Goal: Book appointment/travel/reservation

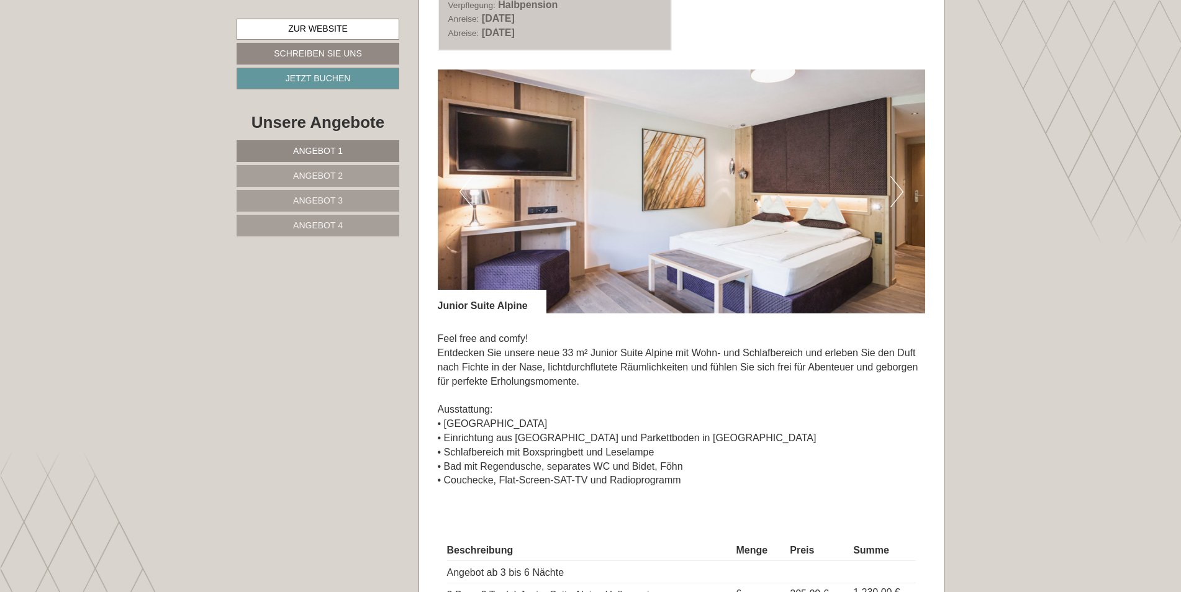
scroll to position [807, 0]
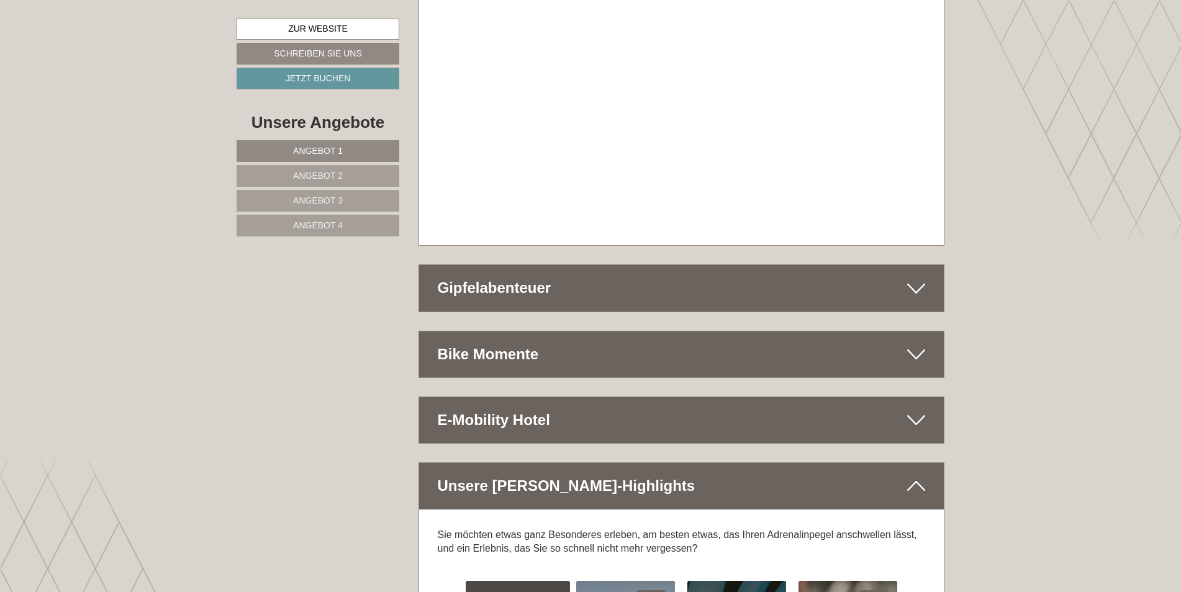
click at [303, 196] on span "Angebot 3" at bounding box center [318, 201] width 50 height 10
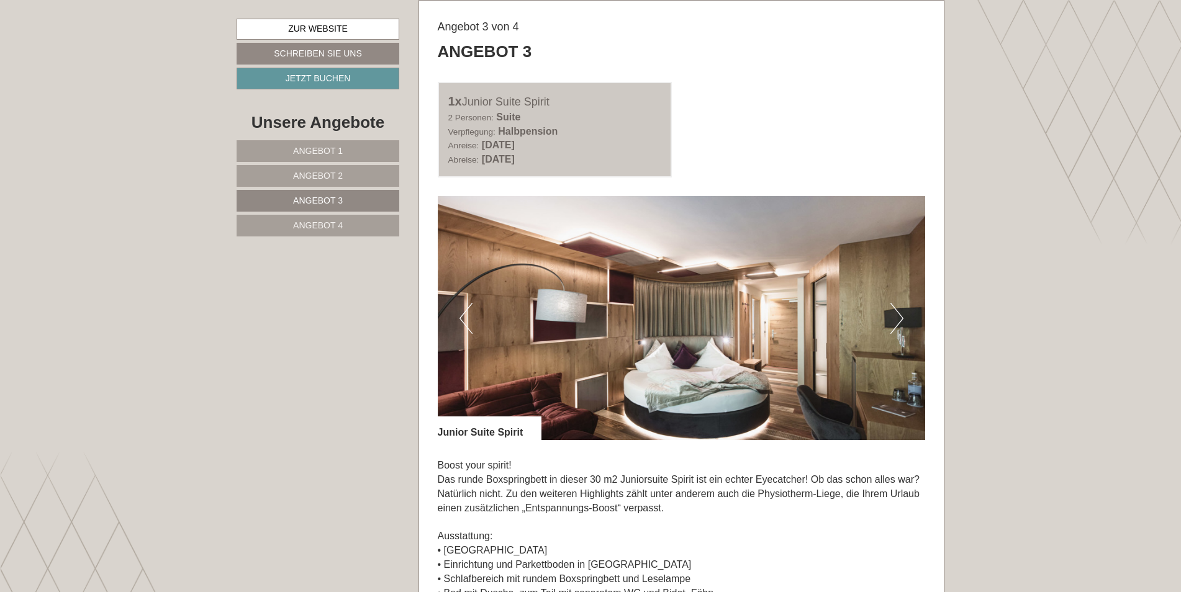
click at [329, 222] on span "Angebot 4" at bounding box center [318, 225] width 50 height 10
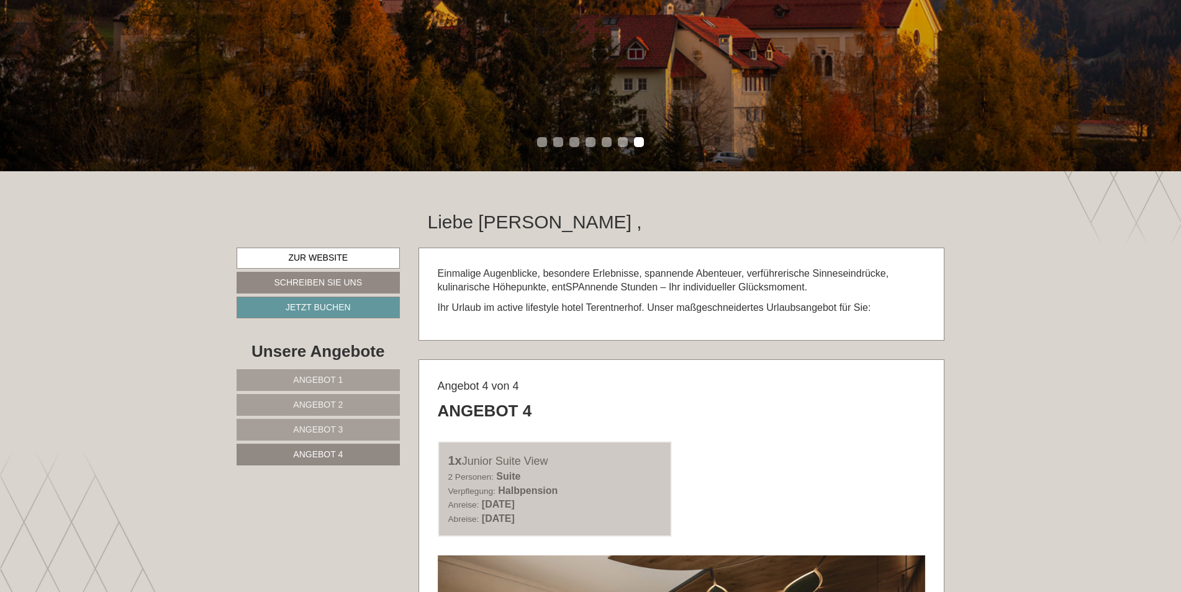
scroll to position [370, 0]
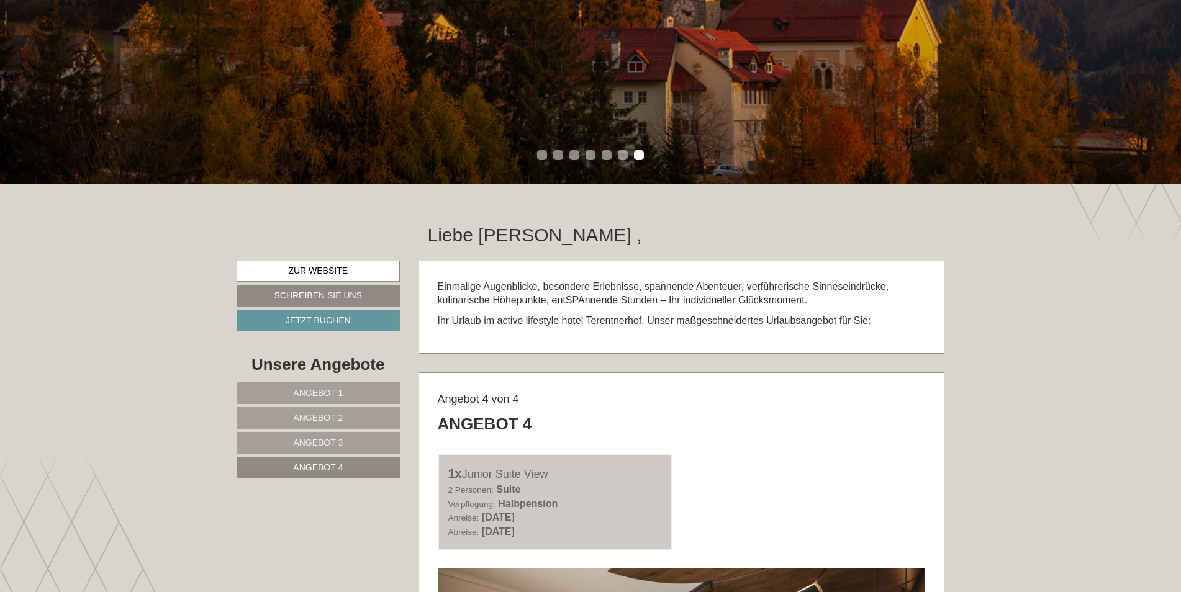
click at [323, 392] on span "Angebot 1" at bounding box center [318, 393] width 50 height 10
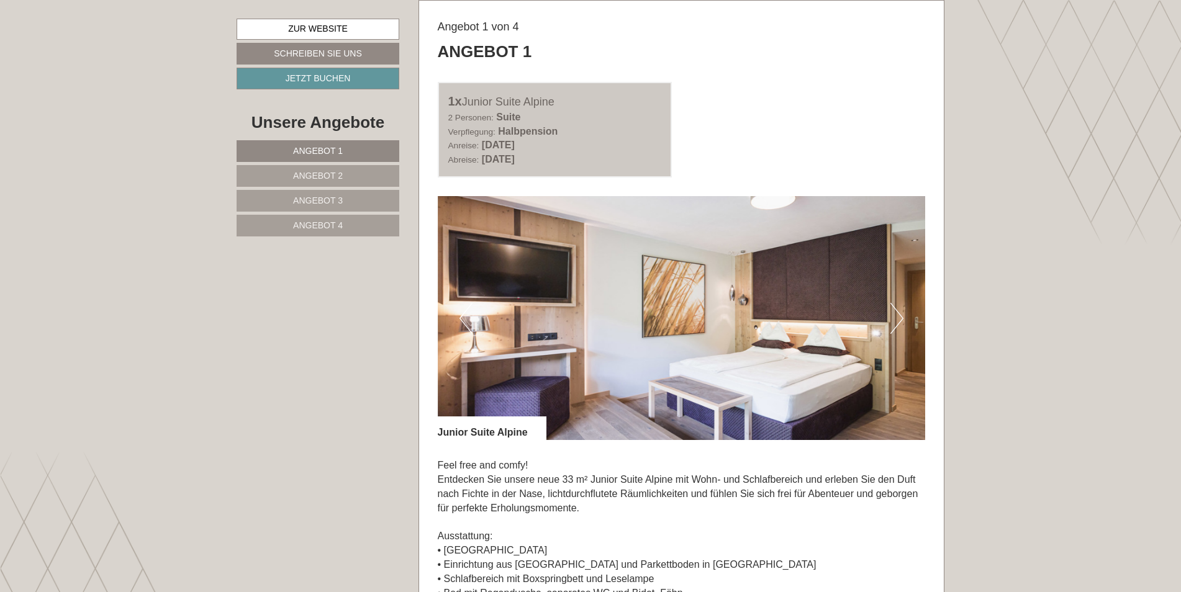
click at [326, 176] on span "Angebot 2" at bounding box center [318, 176] width 50 height 10
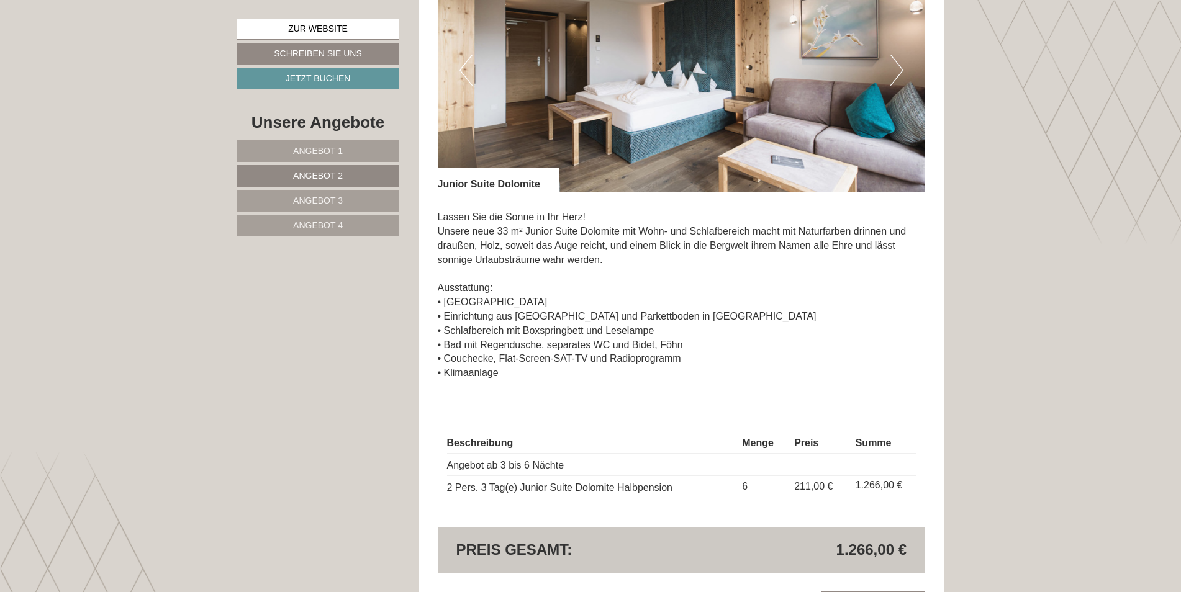
scroll to position [1053, 0]
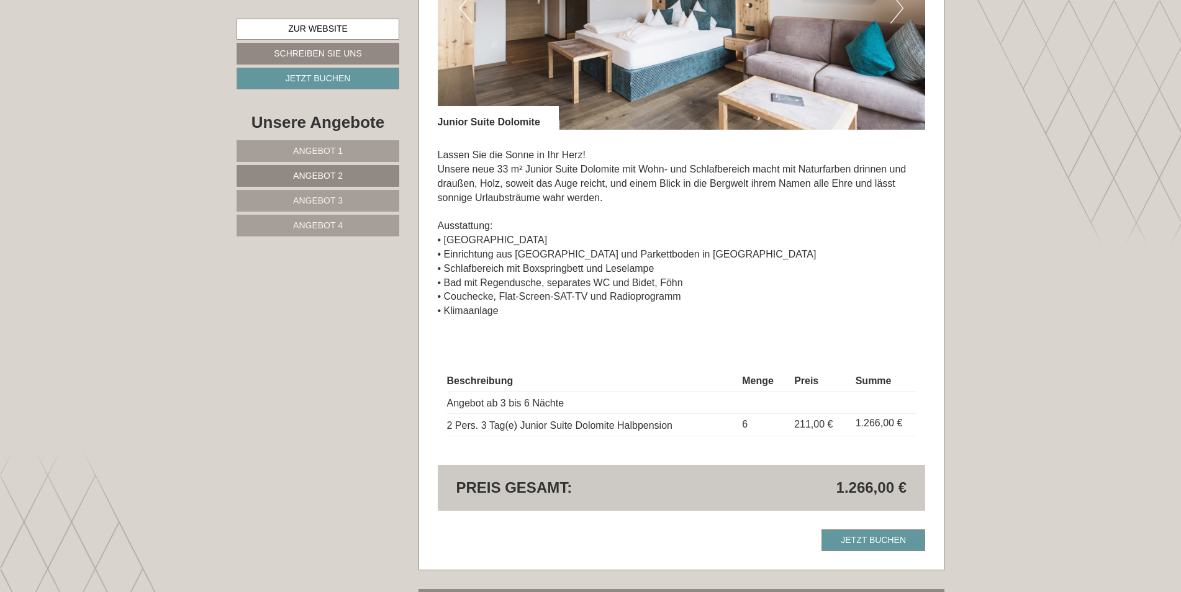
click at [326, 204] on span "Angebot 3" at bounding box center [318, 201] width 50 height 10
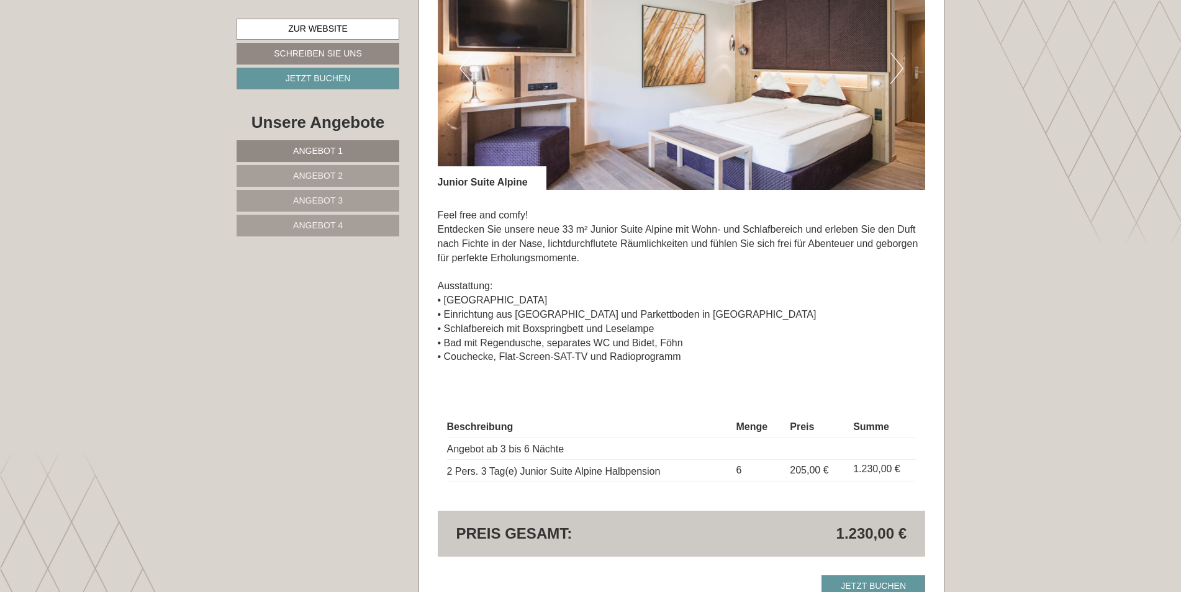
scroll to position [869, 0]
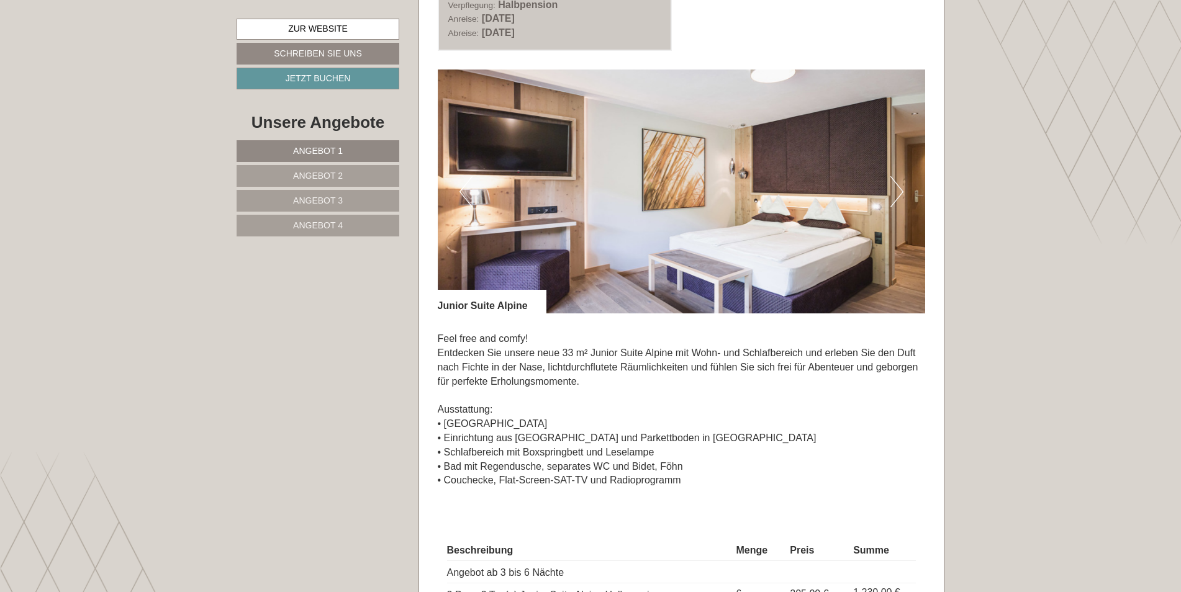
click at [900, 191] on button "Next" at bounding box center [896, 191] width 13 height 31
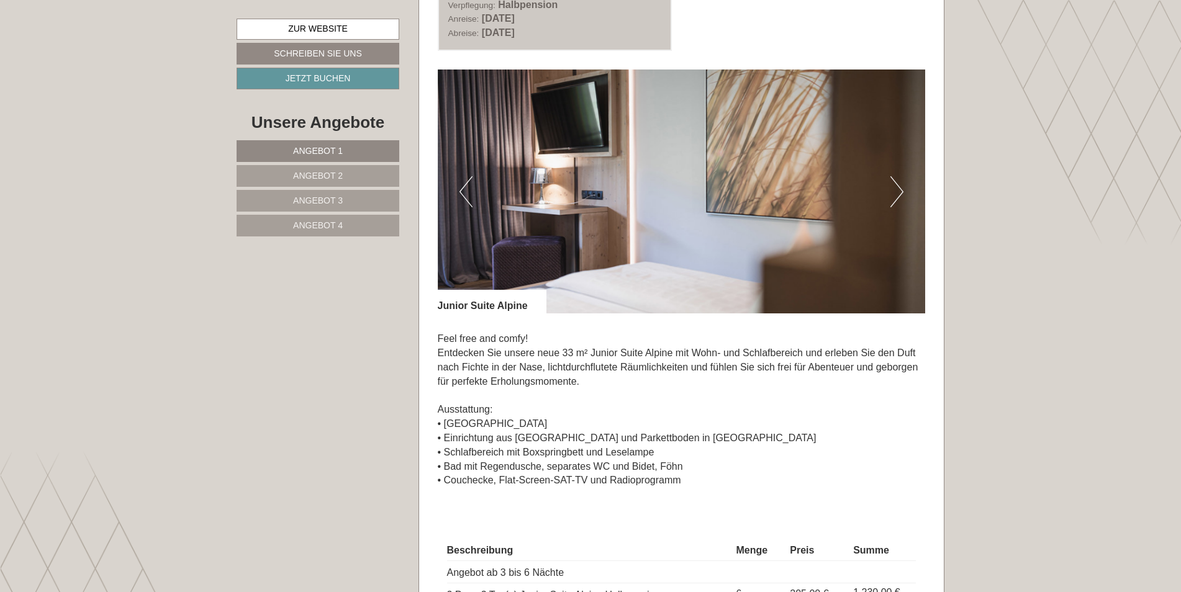
click at [900, 191] on button "Next" at bounding box center [896, 191] width 13 height 31
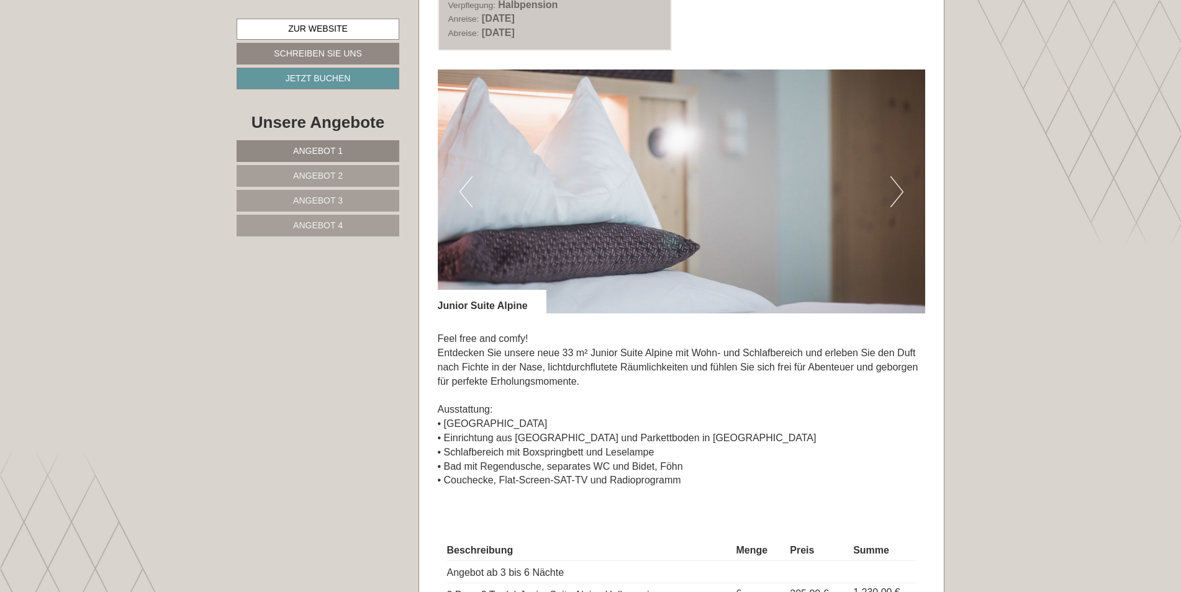
click at [900, 191] on button "Next" at bounding box center [896, 191] width 13 height 31
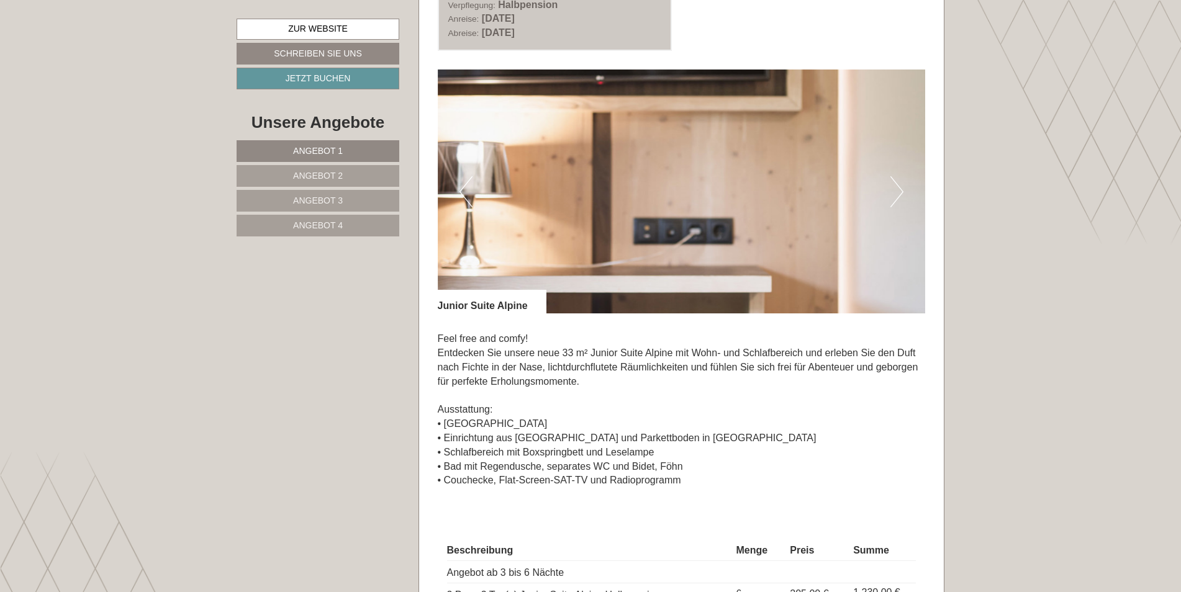
click at [900, 191] on button "Next" at bounding box center [896, 191] width 13 height 31
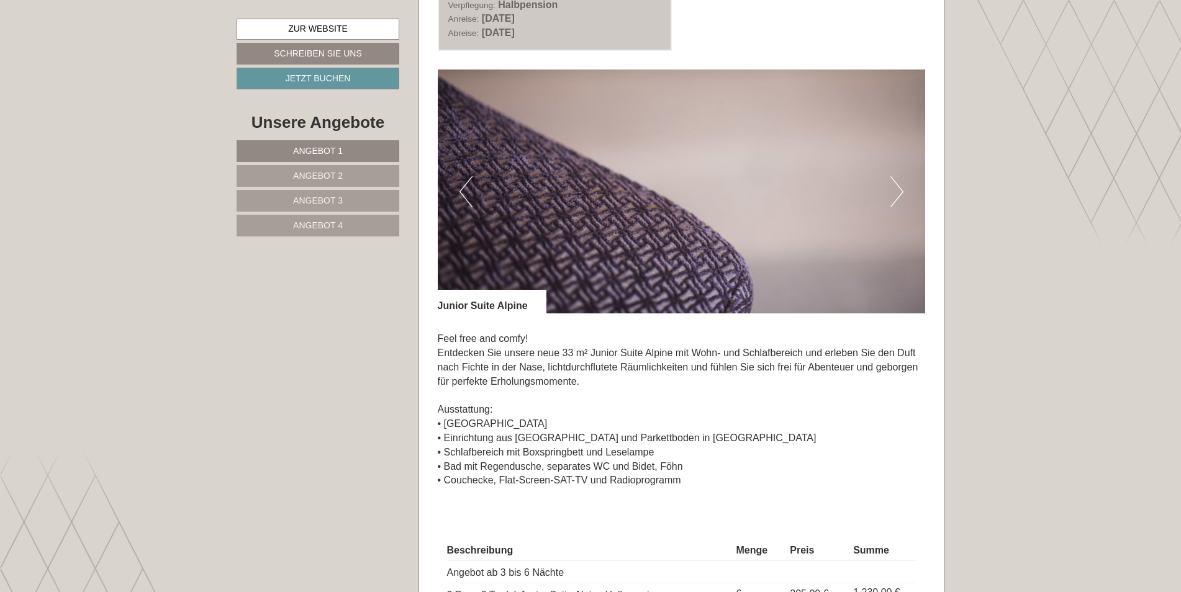
click at [900, 191] on button "Next" at bounding box center [896, 191] width 13 height 31
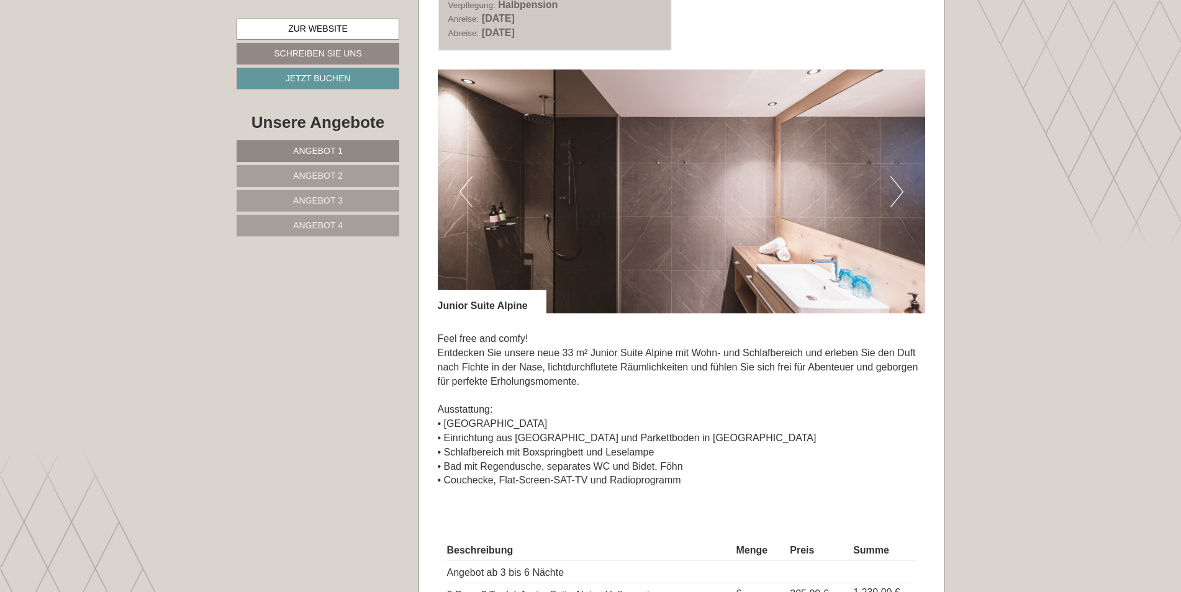
click at [900, 191] on button "Next" at bounding box center [896, 191] width 13 height 31
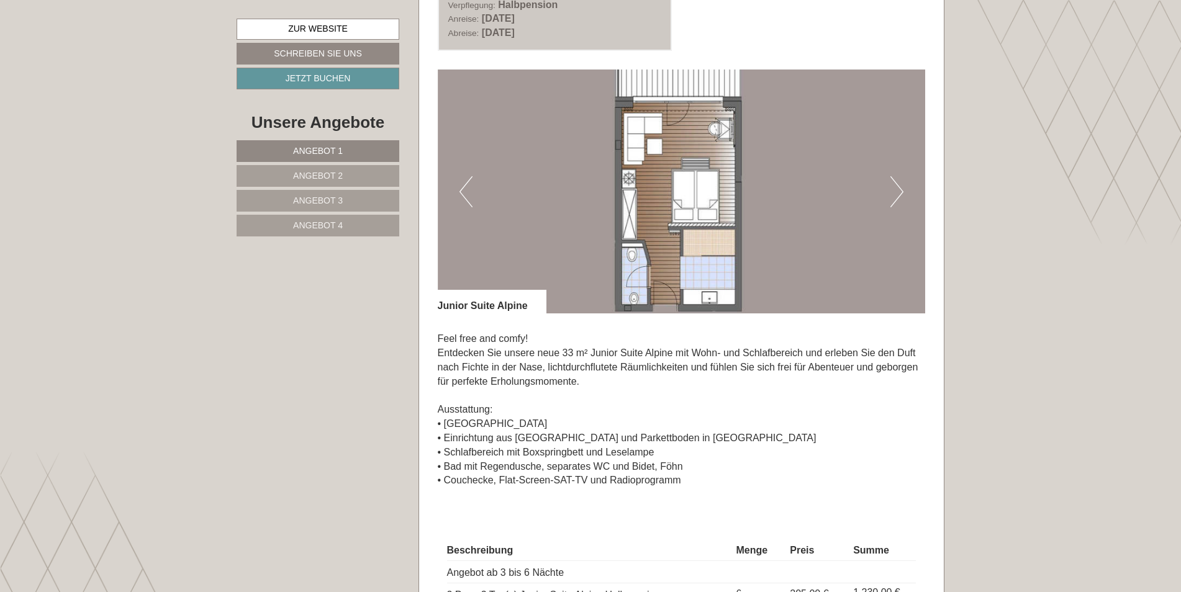
click at [900, 191] on button "Next" at bounding box center [896, 191] width 13 height 31
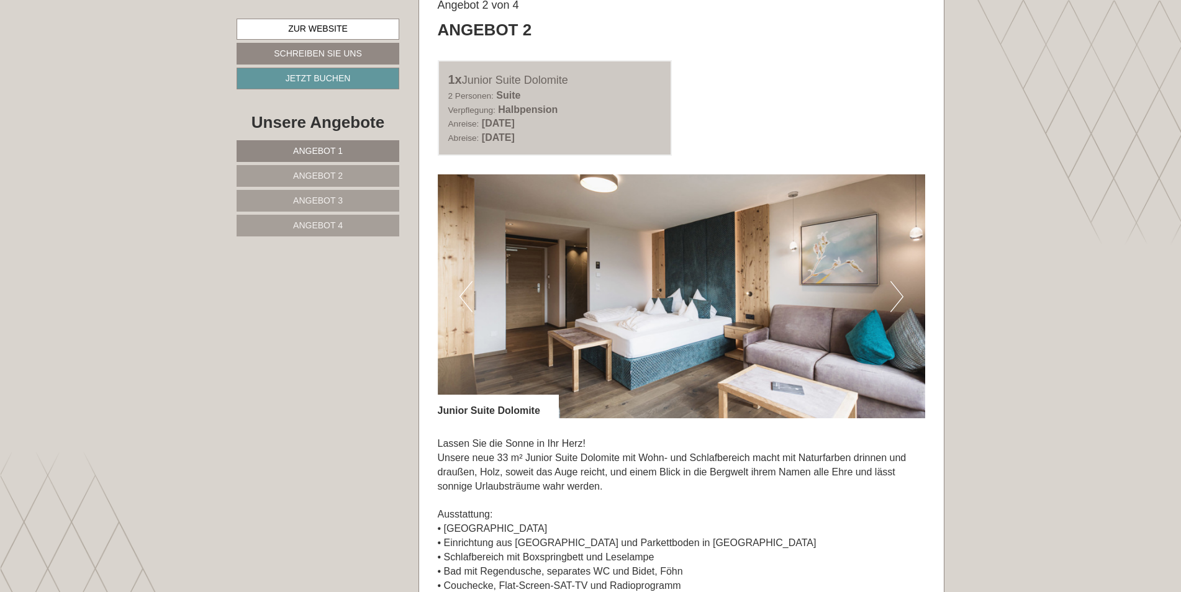
scroll to position [1676, 0]
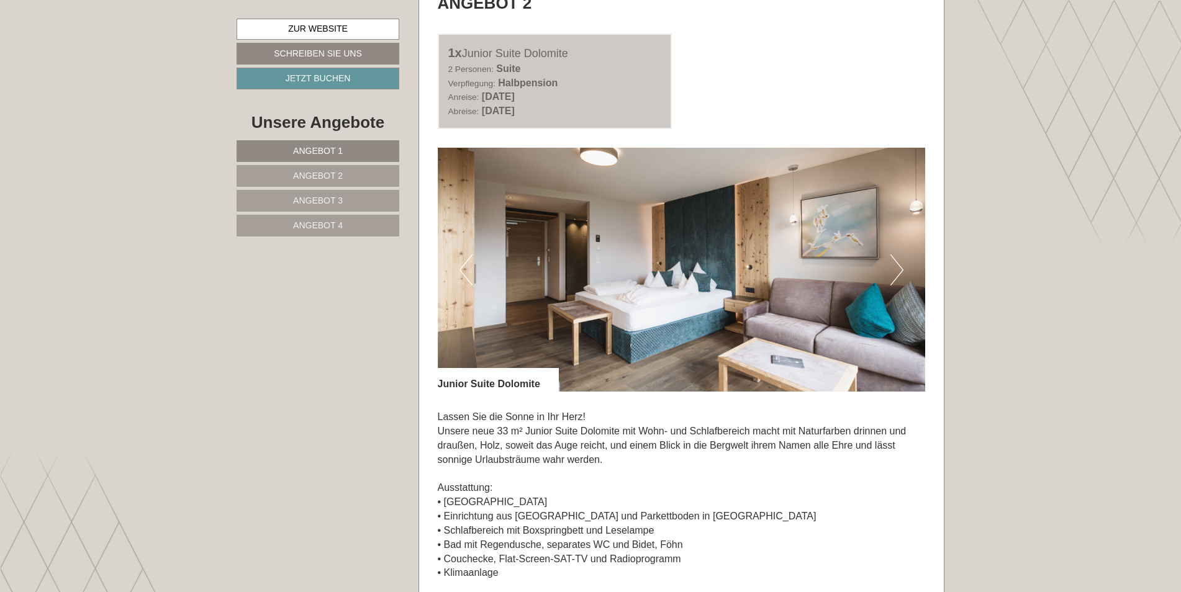
click at [898, 271] on button "Next" at bounding box center [896, 269] width 13 height 31
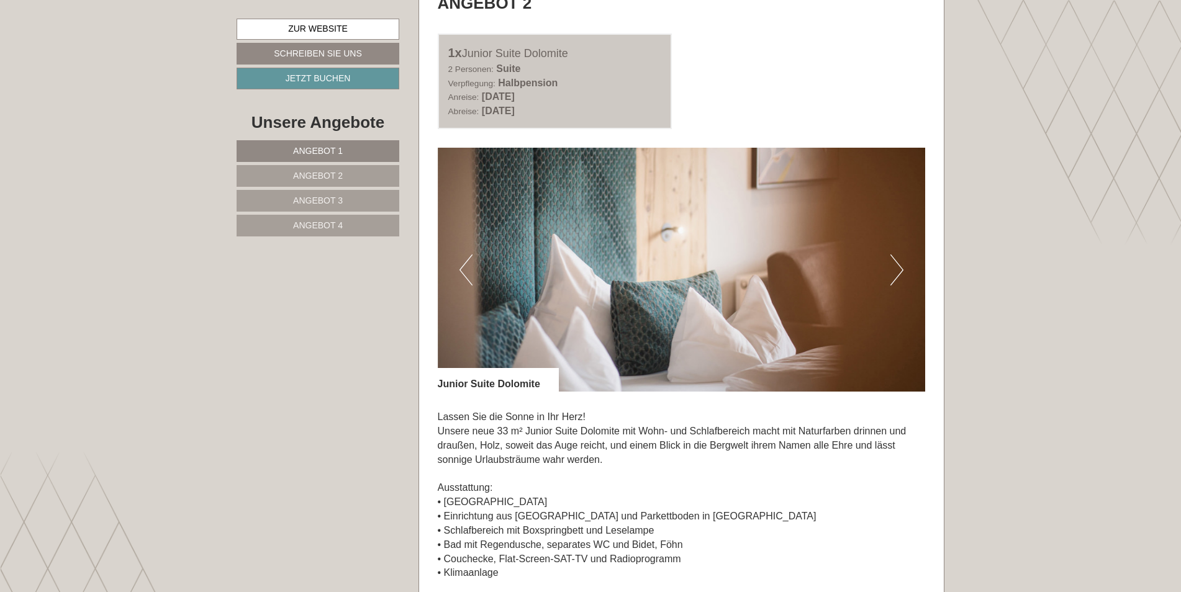
click at [899, 267] on button "Next" at bounding box center [896, 269] width 13 height 31
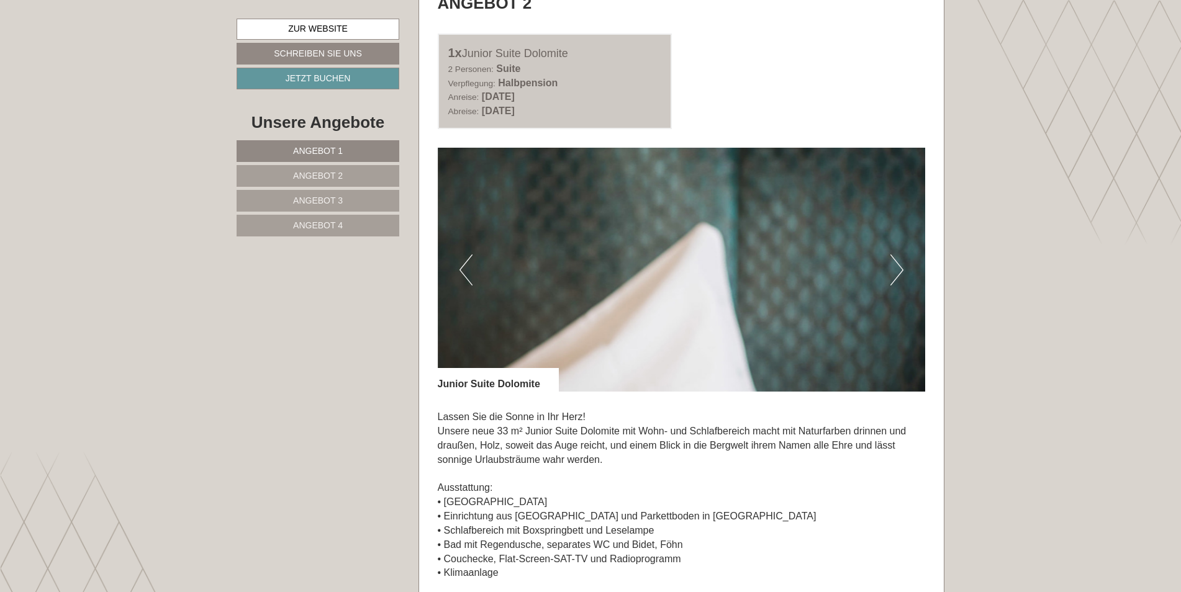
click at [899, 267] on button "Next" at bounding box center [896, 269] width 13 height 31
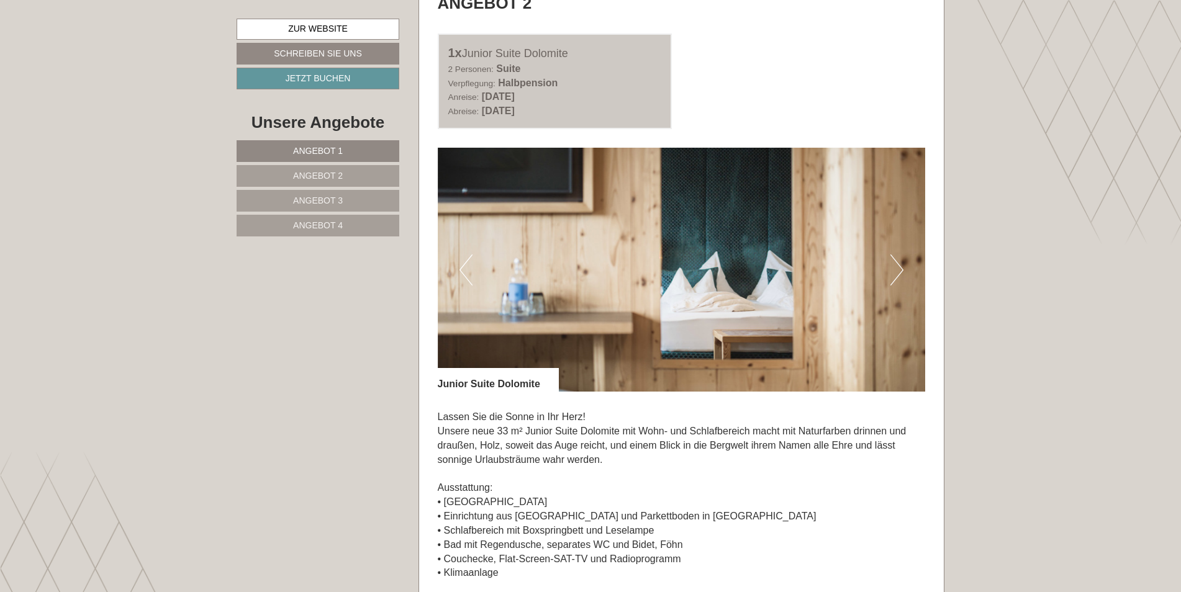
click at [901, 268] on button "Next" at bounding box center [896, 269] width 13 height 31
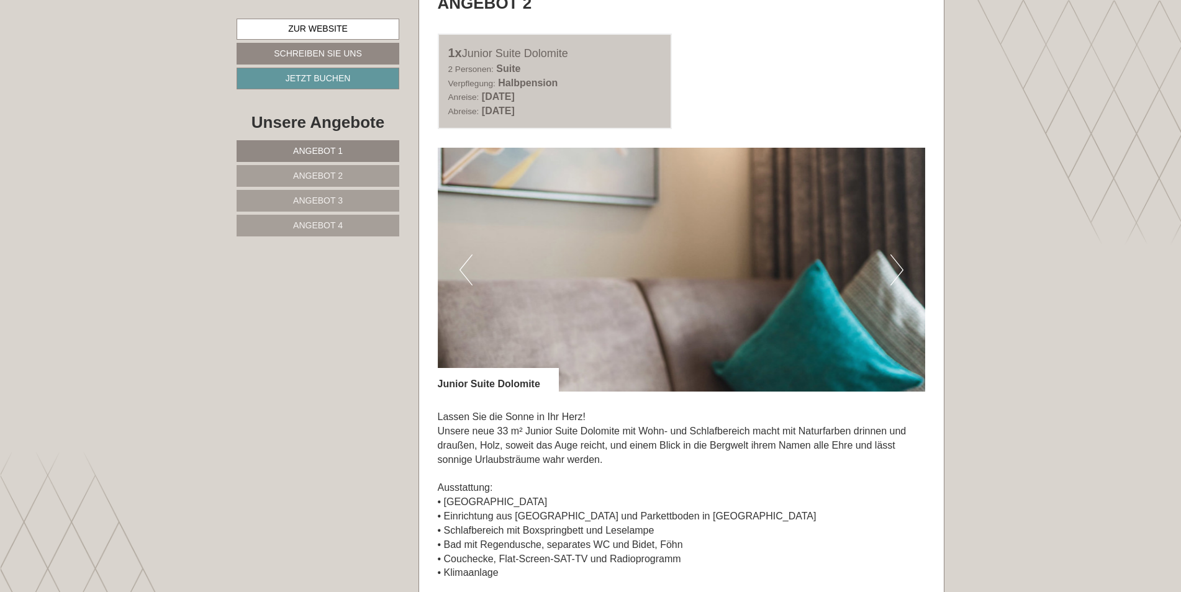
click at [901, 268] on button "Next" at bounding box center [896, 269] width 13 height 31
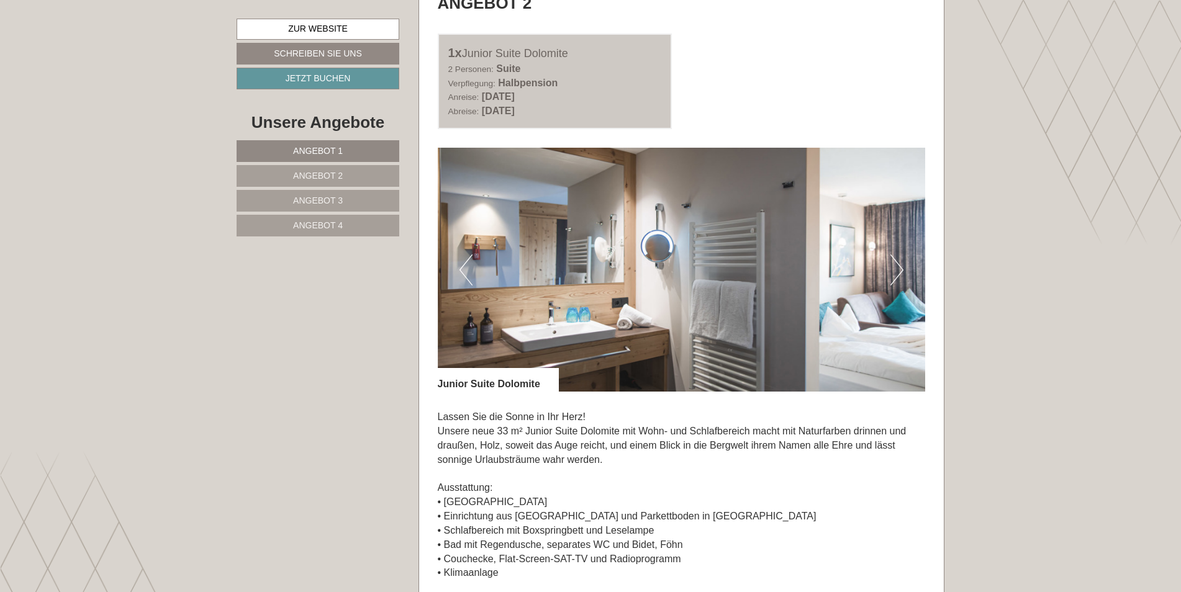
click at [901, 268] on button "Next" at bounding box center [896, 269] width 13 height 31
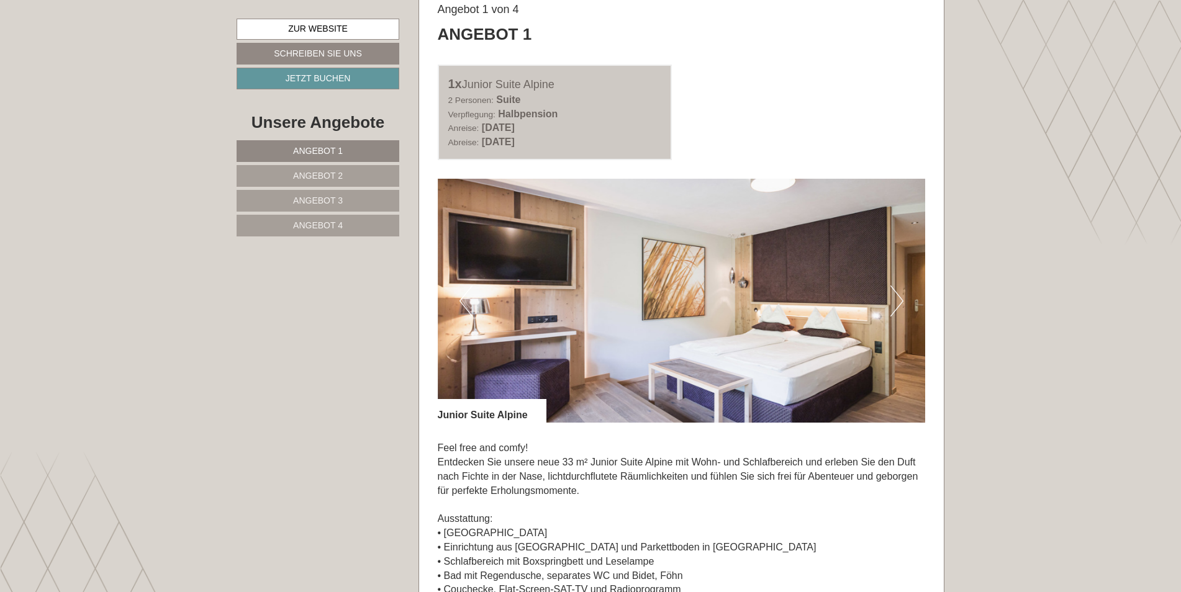
scroll to position [745, 0]
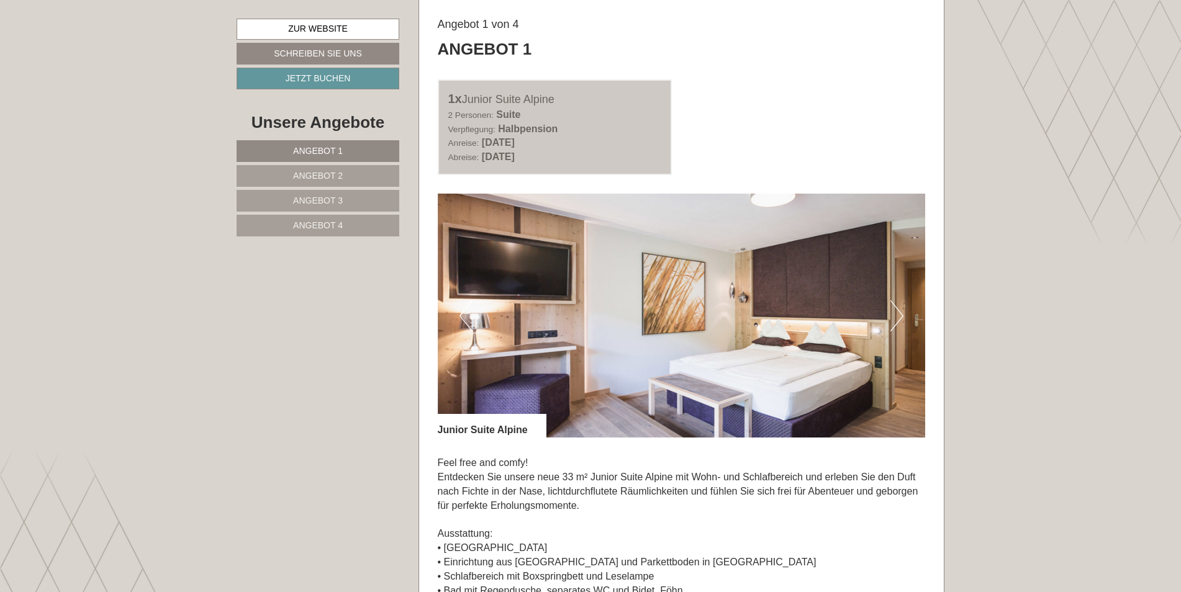
click at [714, 270] on img at bounding box center [682, 316] width 488 height 244
click at [899, 313] on button "Next" at bounding box center [896, 315] width 13 height 31
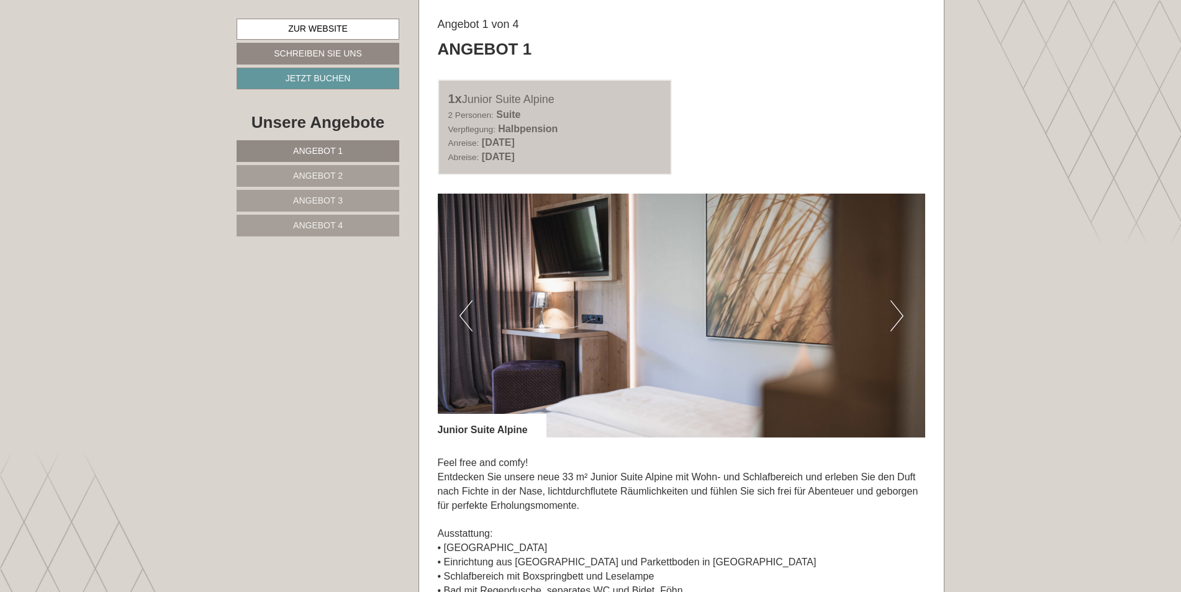
click at [899, 313] on button "Next" at bounding box center [896, 315] width 13 height 31
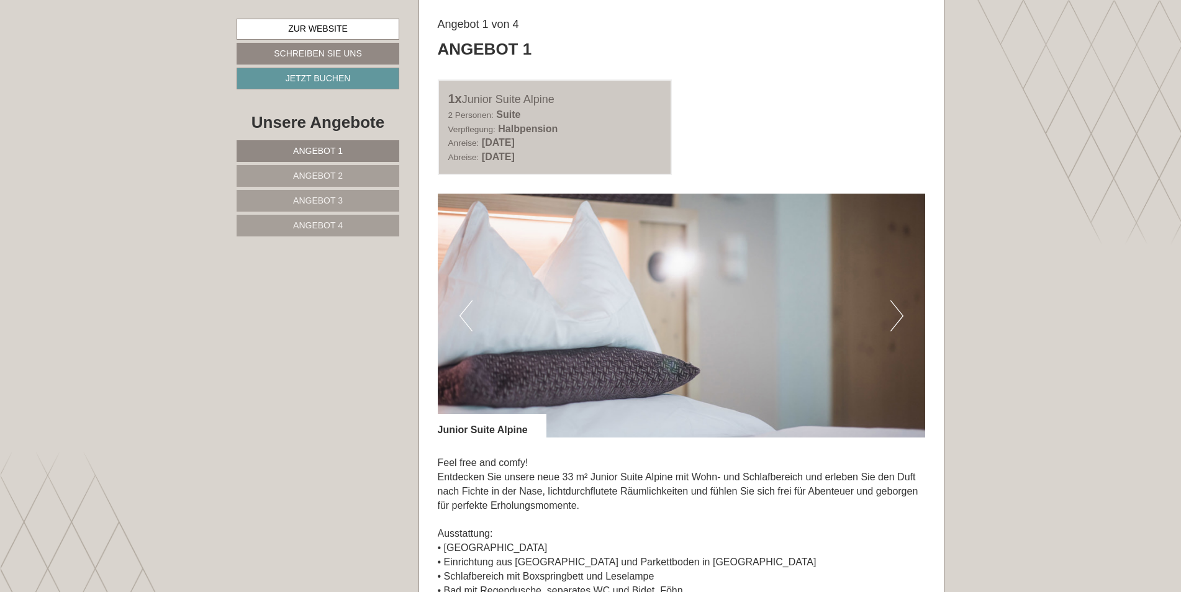
click at [899, 313] on button "Next" at bounding box center [896, 315] width 13 height 31
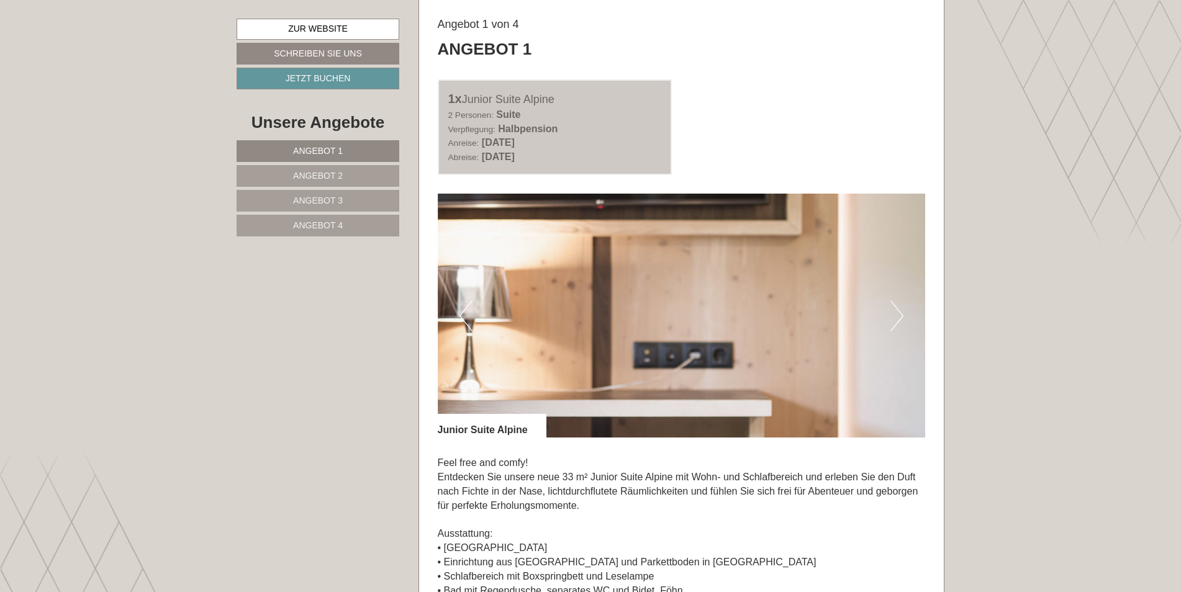
click at [899, 313] on button "Next" at bounding box center [896, 315] width 13 height 31
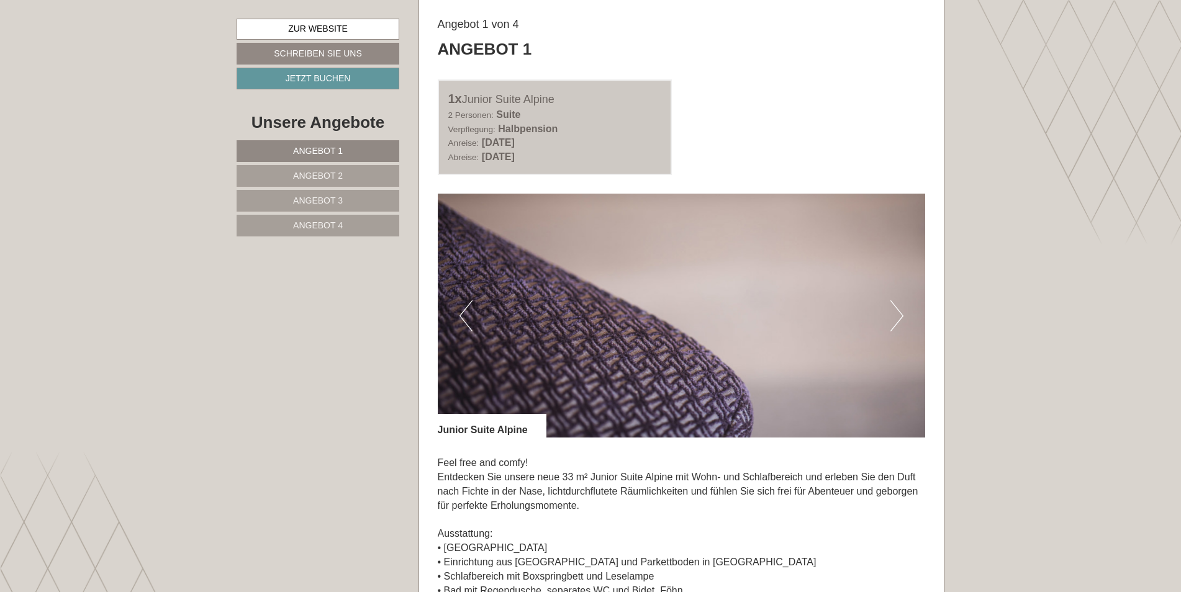
click at [898, 313] on button "Next" at bounding box center [896, 315] width 13 height 31
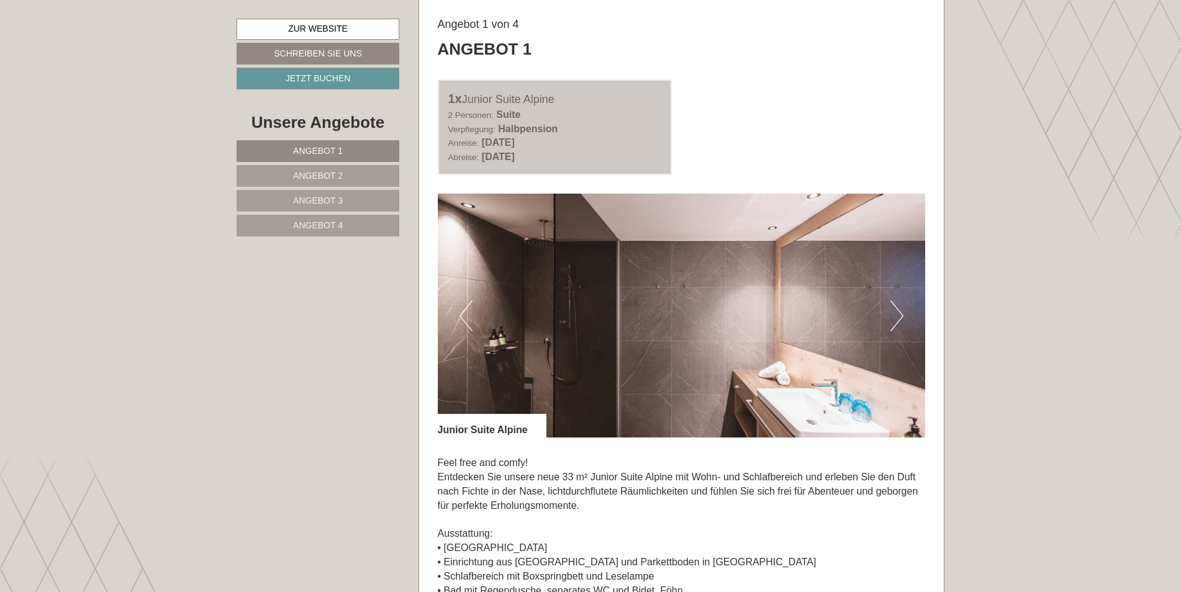
click at [898, 313] on button "Next" at bounding box center [896, 315] width 13 height 31
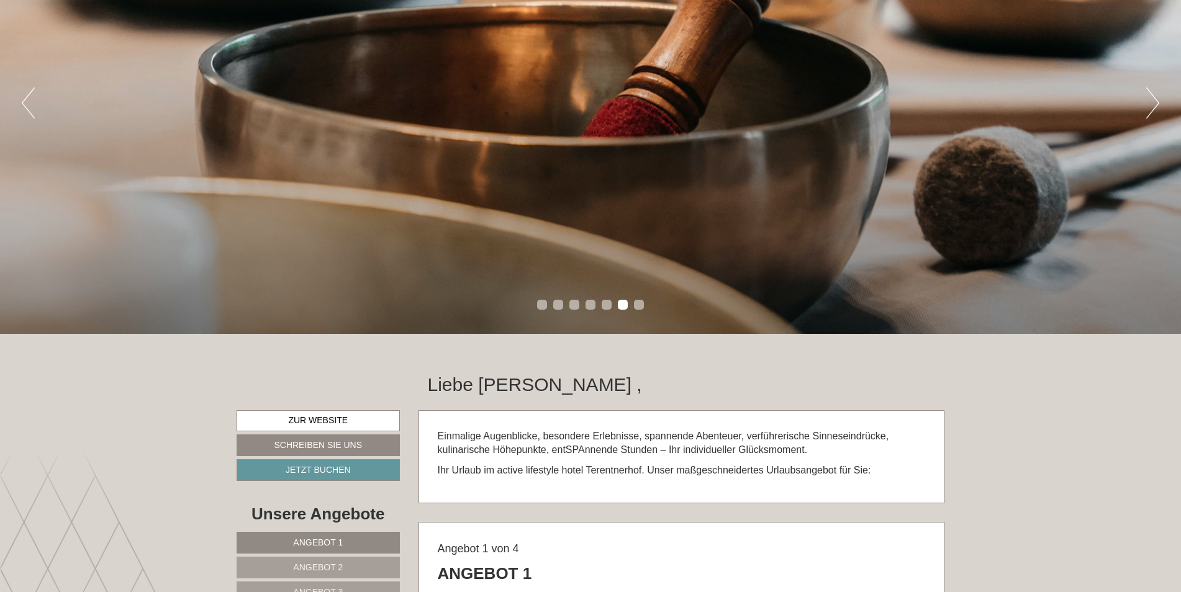
scroll to position [186, 0]
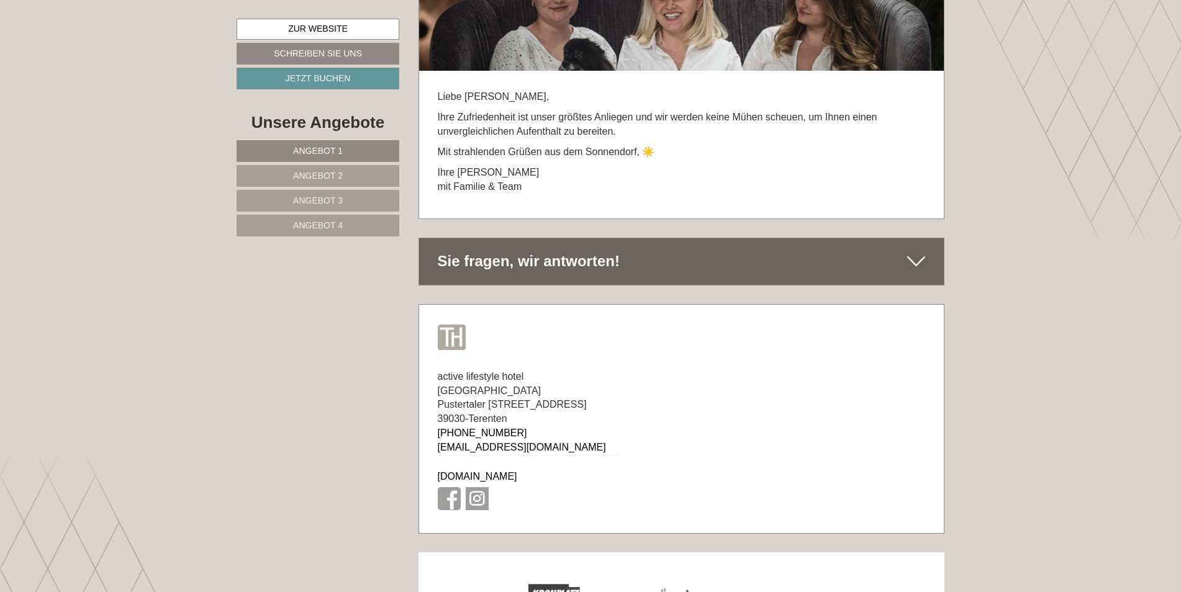
scroll to position [7619, 0]
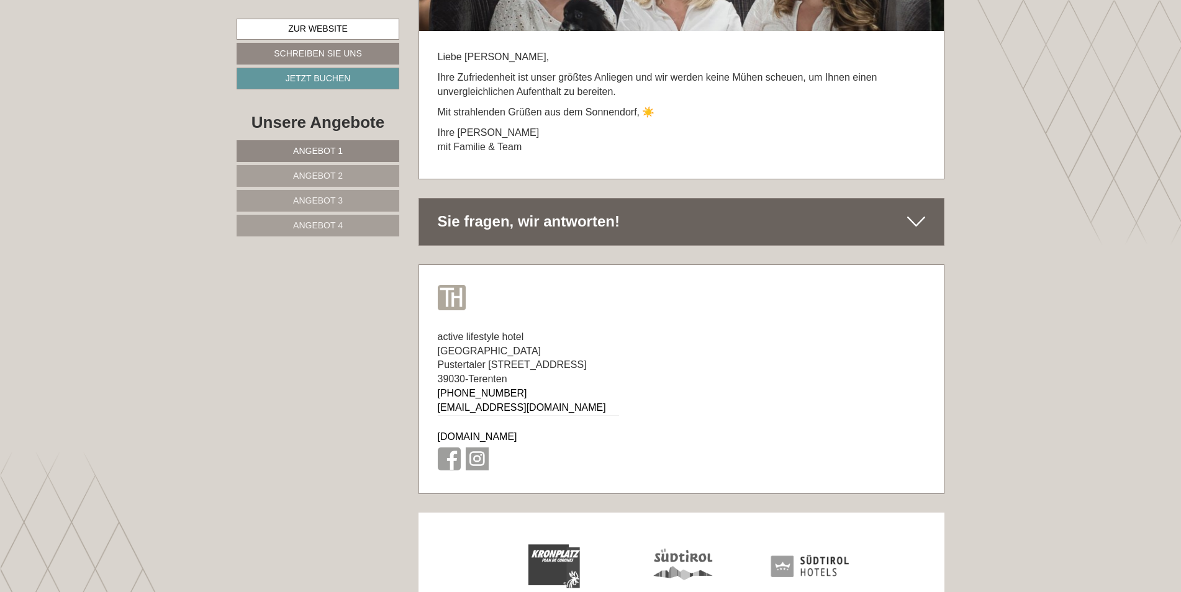
click at [325, 225] on span "Angebot 4" at bounding box center [318, 225] width 50 height 10
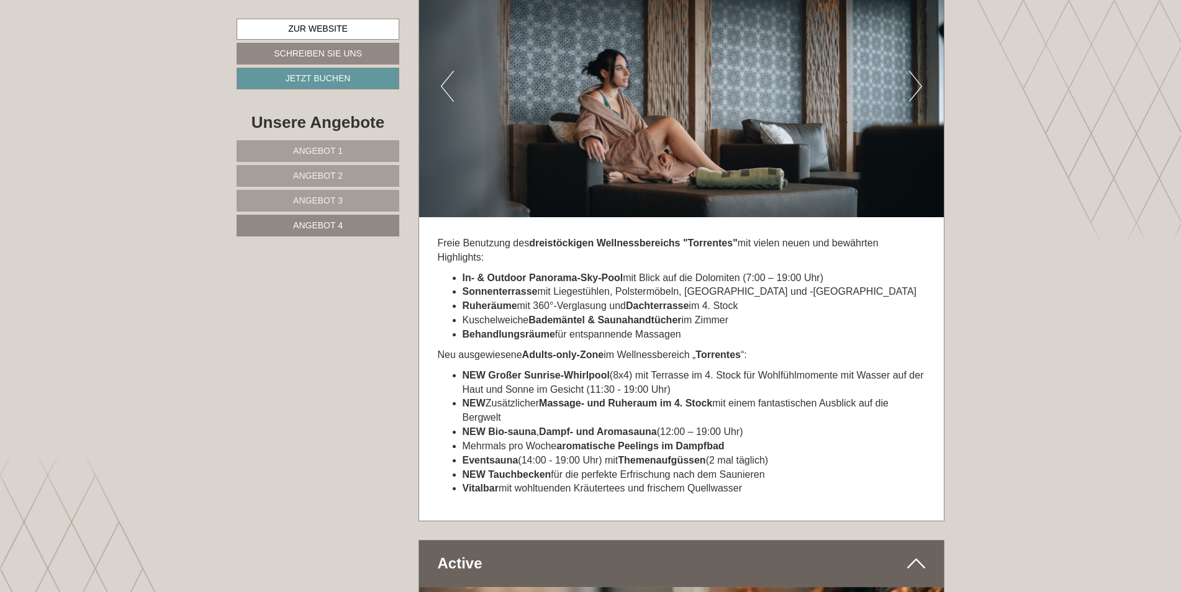
scroll to position [2669, 0]
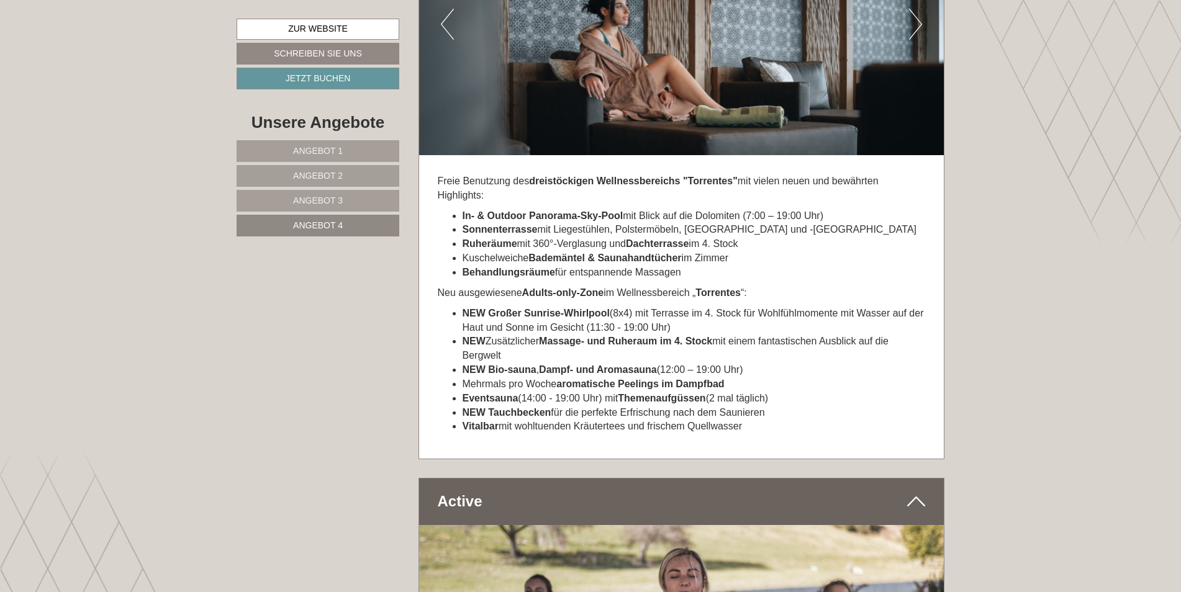
click at [326, 204] on span "Angebot 3" at bounding box center [318, 201] width 50 height 10
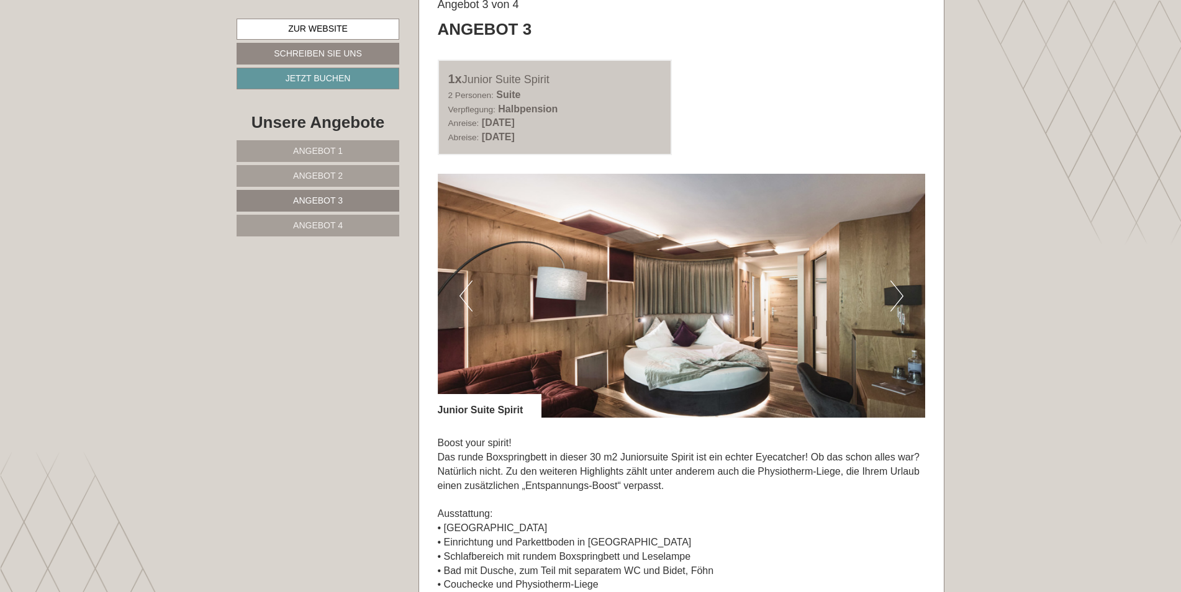
scroll to position [742, 0]
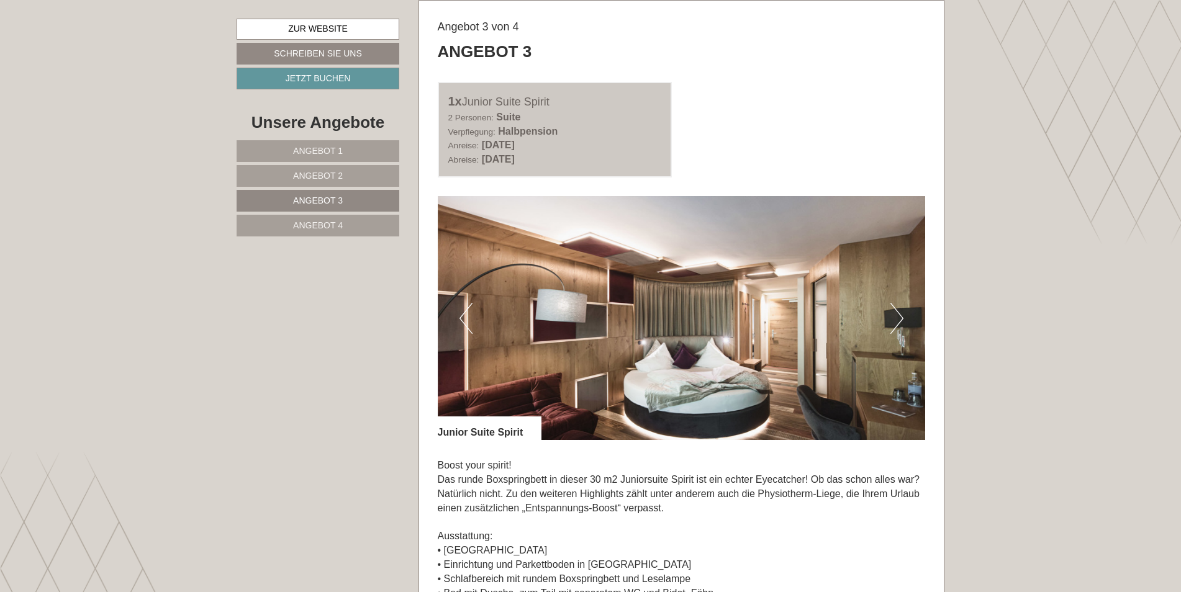
click at [325, 174] on span "Angebot 2" at bounding box center [318, 176] width 50 height 10
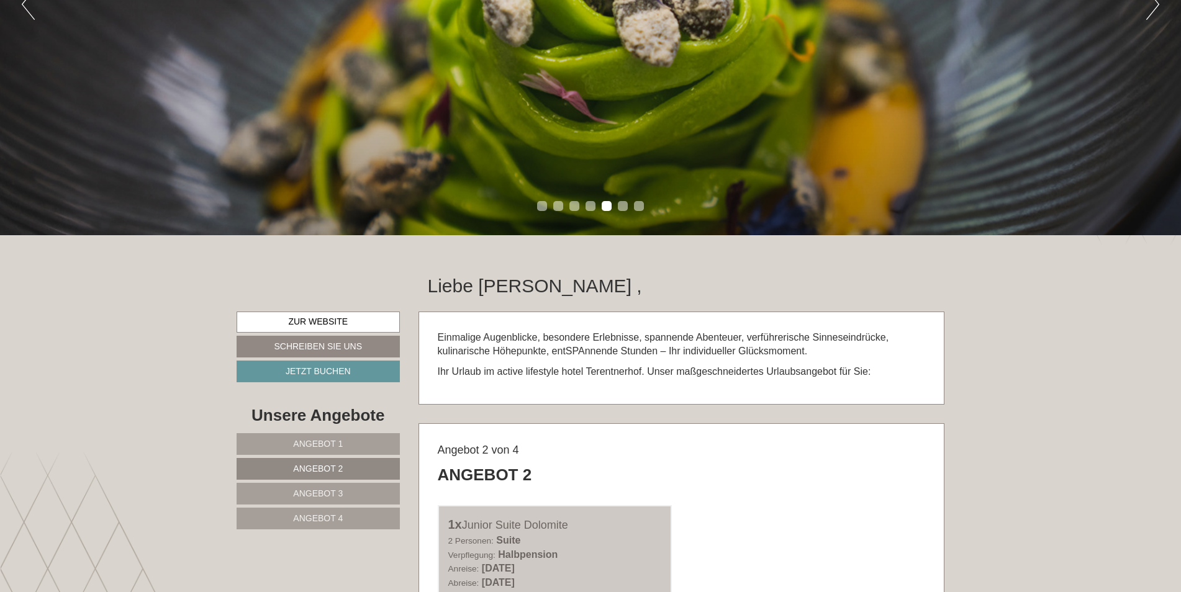
scroll to position [308, 0]
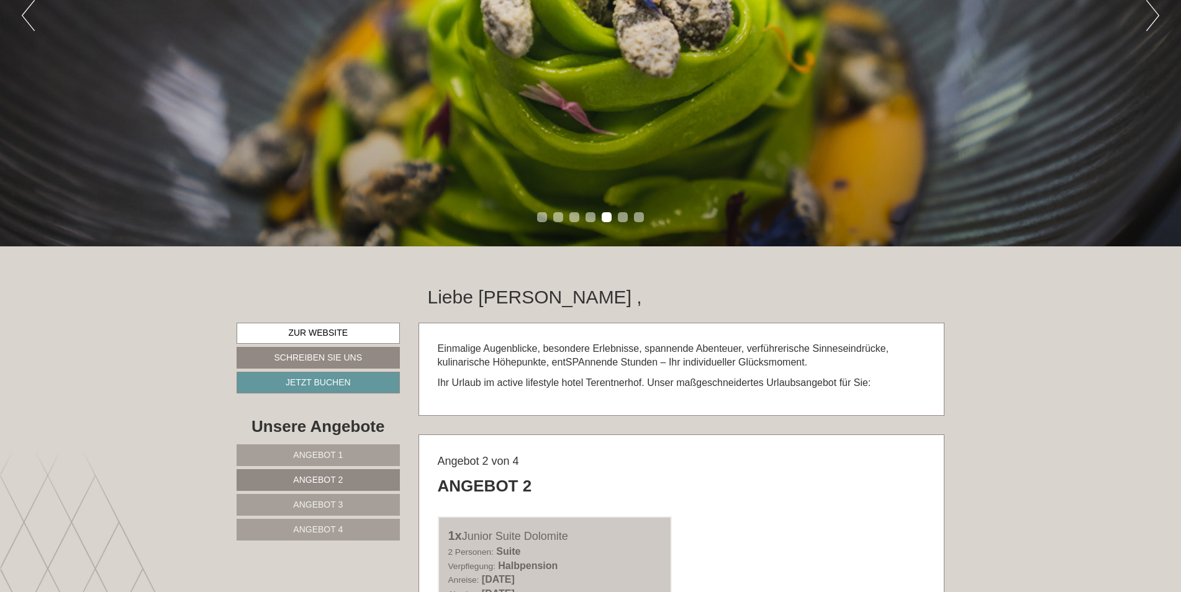
click at [317, 451] on span "Angebot 1" at bounding box center [318, 455] width 50 height 10
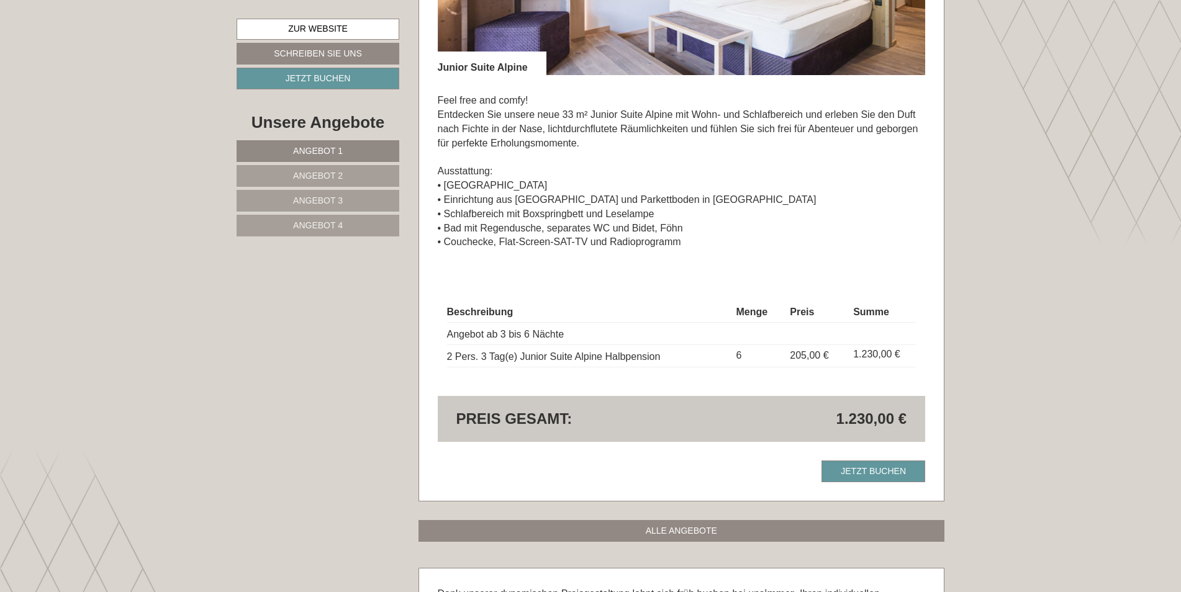
scroll to position [1115, 0]
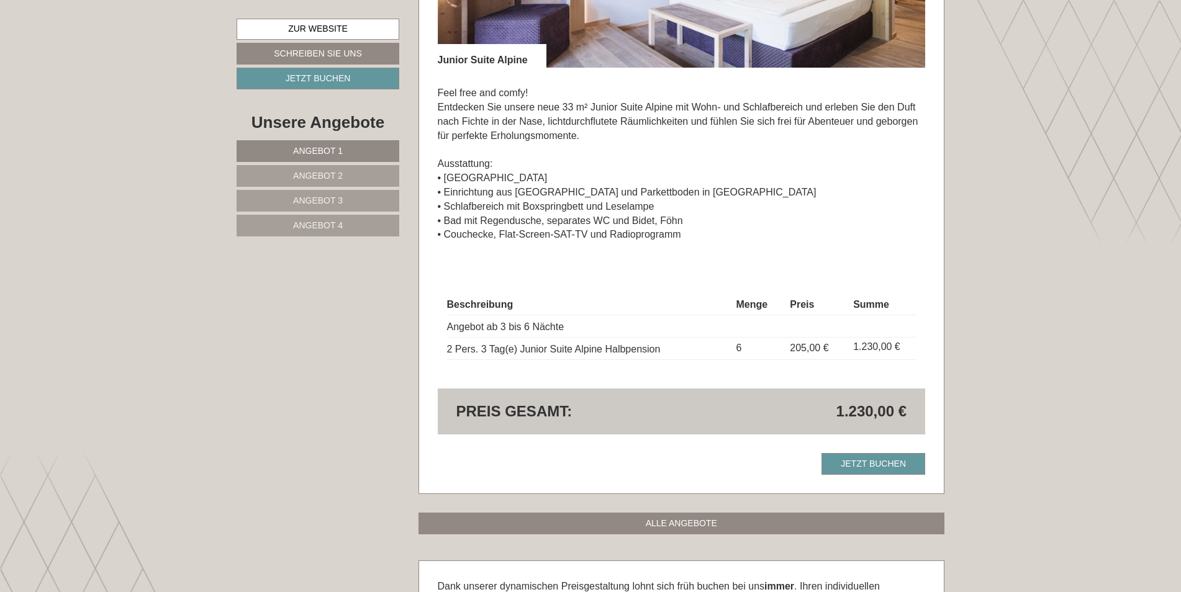
click at [318, 173] on span "Angebot 2" at bounding box center [318, 176] width 50 height 10
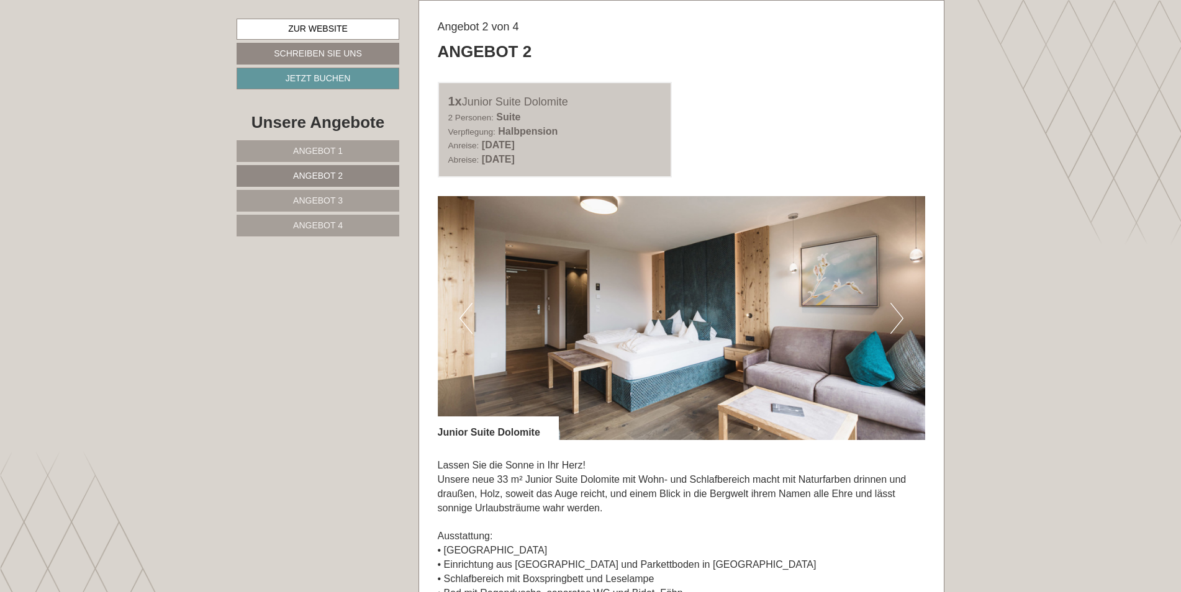
scroll to position [804, 0]
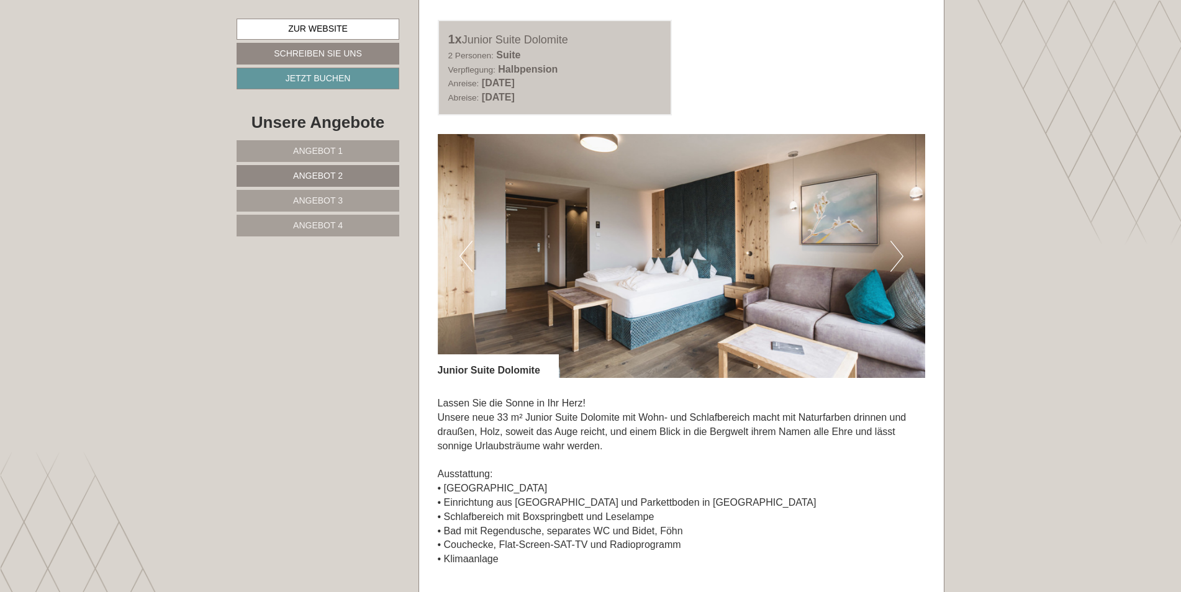
click at [315, 199] on span "Angebot 3" at bounding box center [318, 201] width 50 height 10
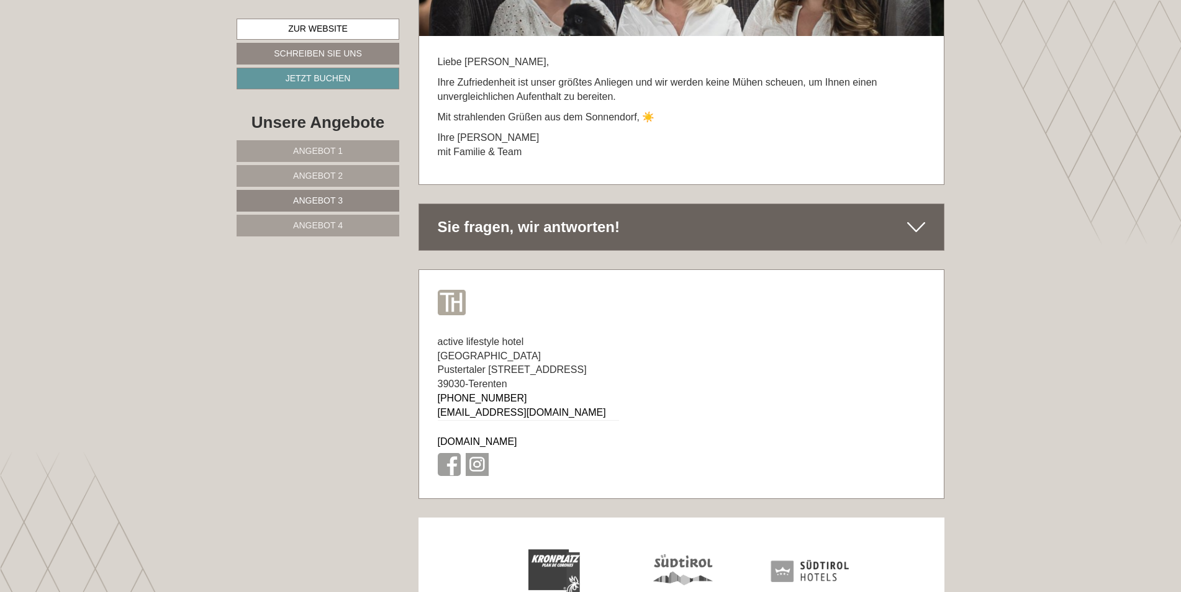
scroll to position [5834, 0]
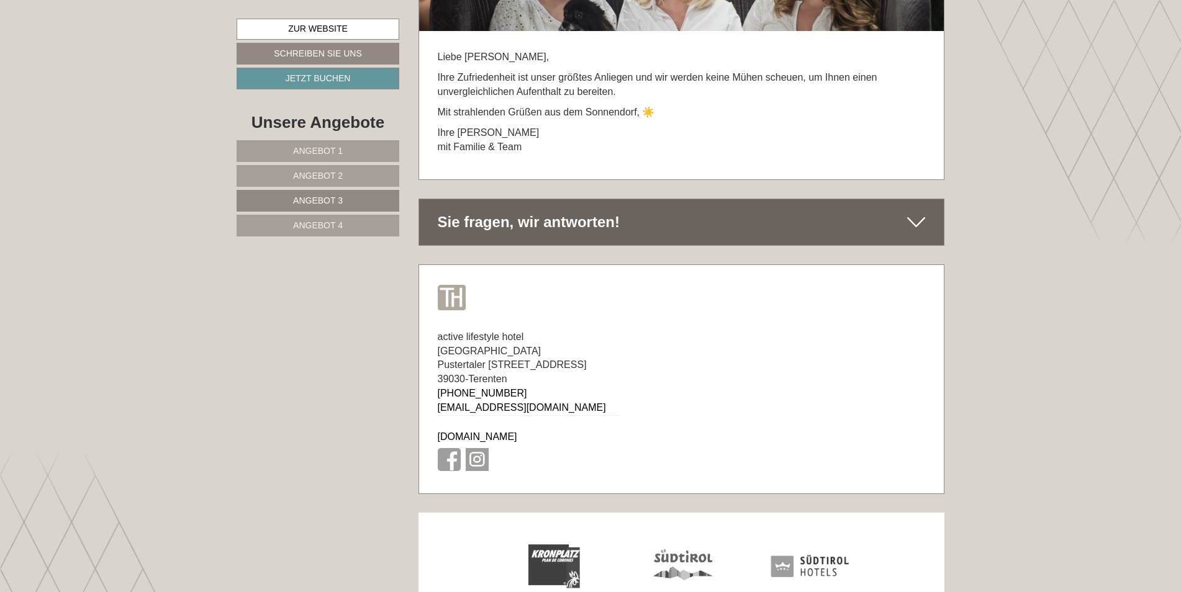
click at [330, 228] on span "Angebot 4" at bounding box center [318, 225] width 50 height 10
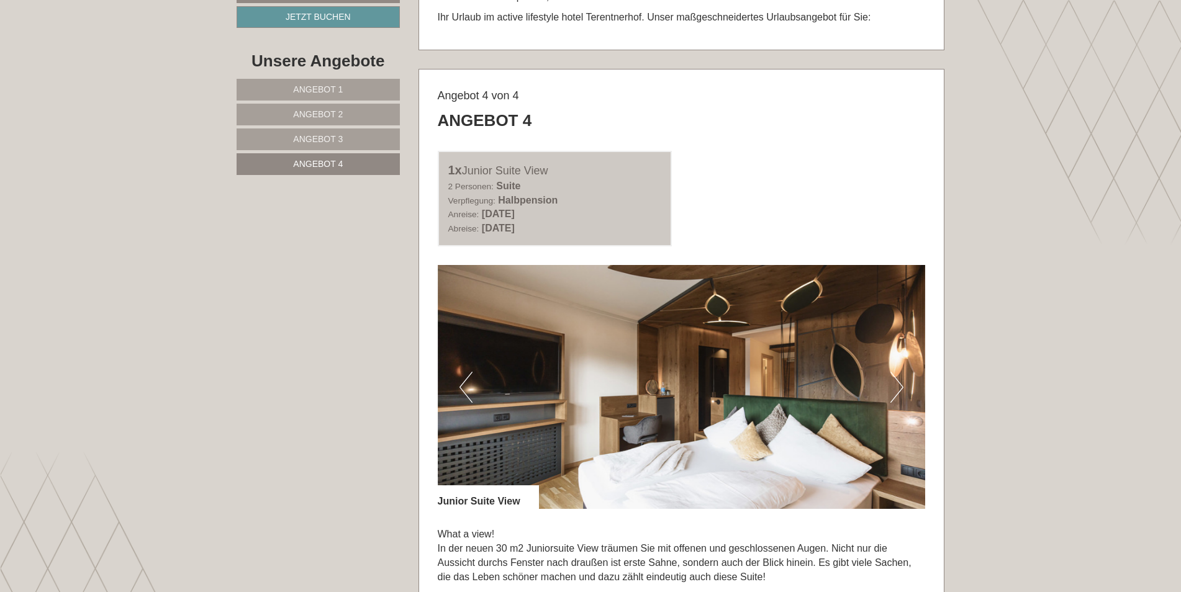
scroll to position [556, 0]
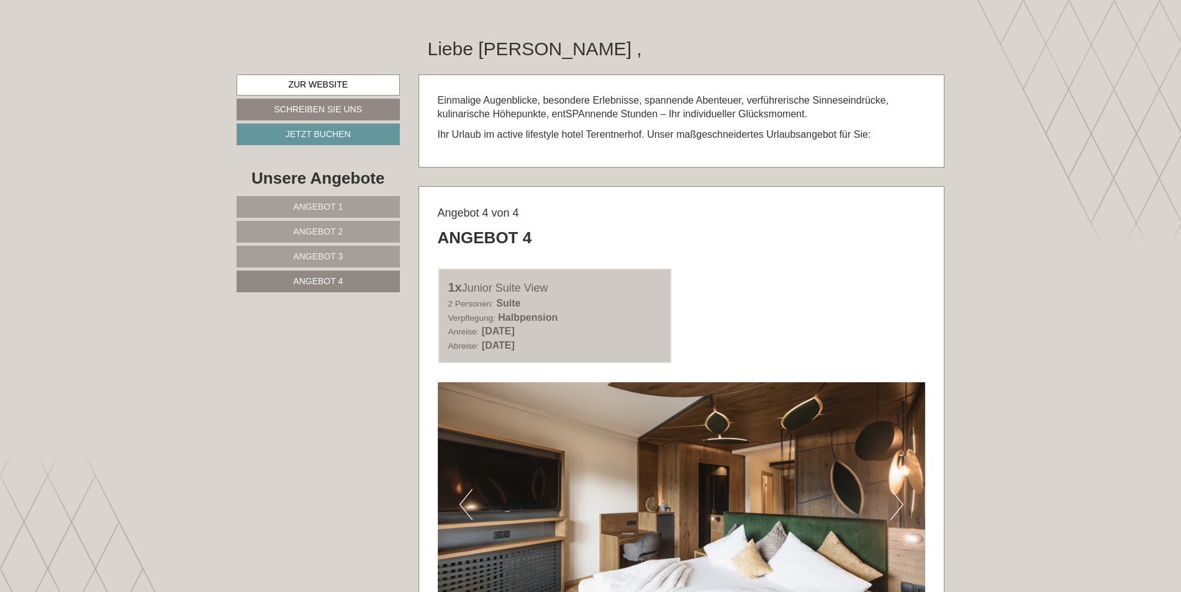
click at [322, 254] on span "Angebot 3" at bounding box center [318, 256] width 50 height 10
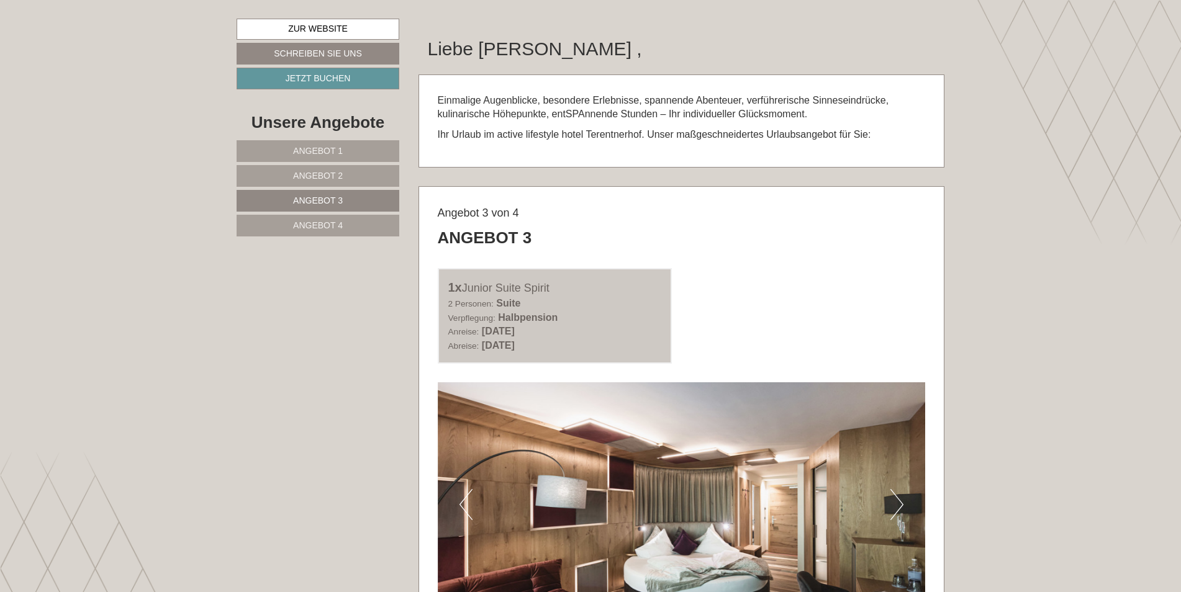
scroll to position [742, 0]
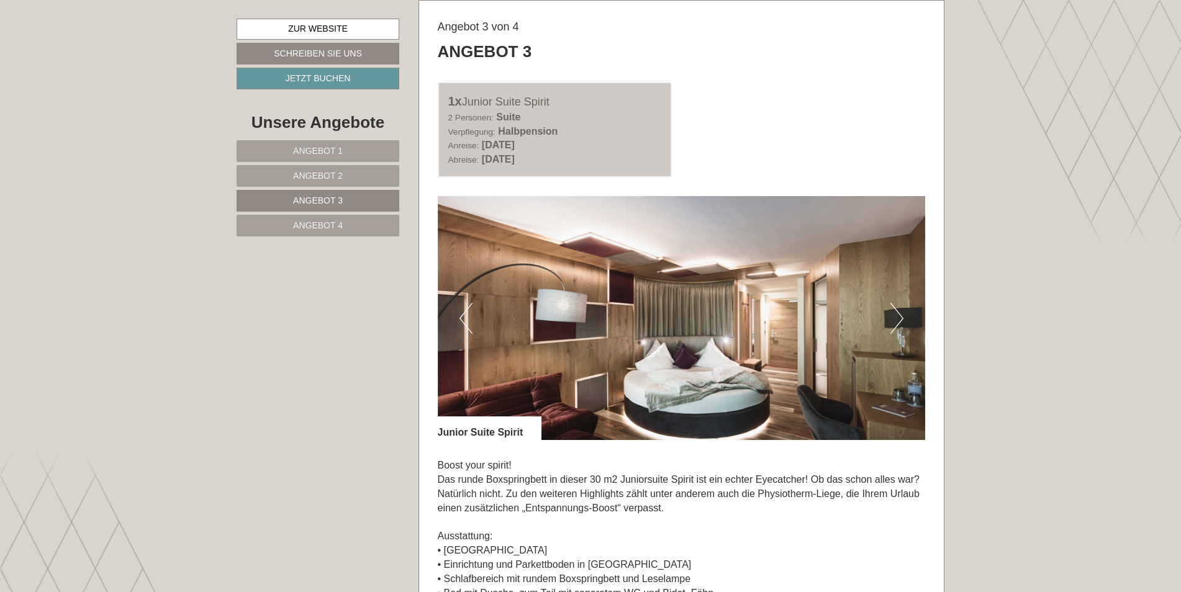
click at [323, 227] on span "Angebot 4" at bounding box center [318, 225] width 50 height 10
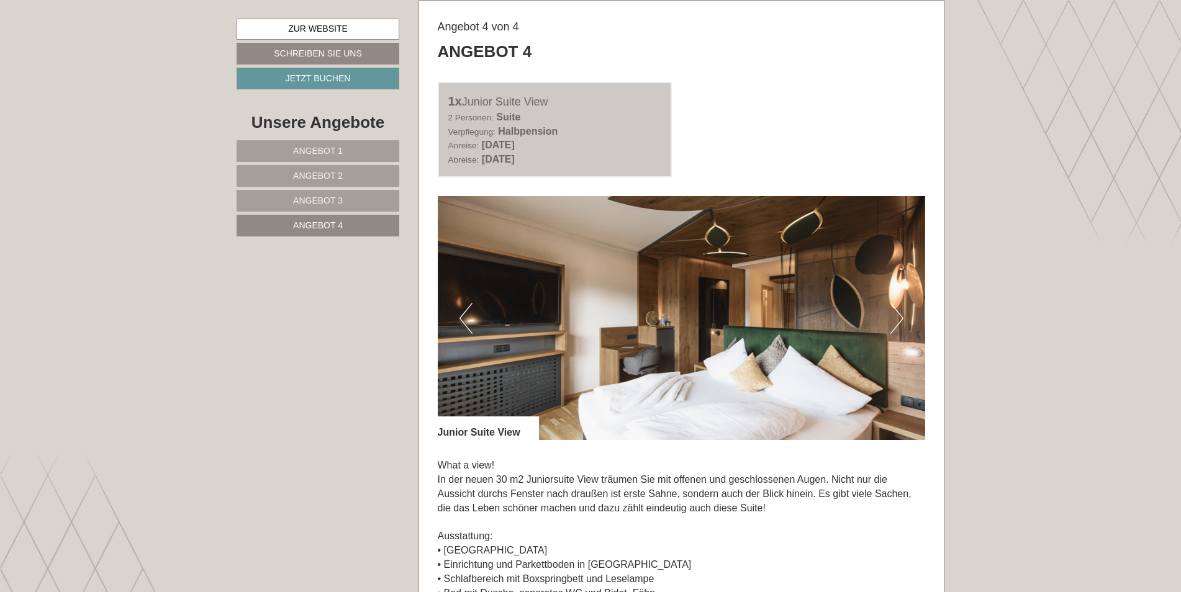
click at [331, 205] on span "Angebot 3" at bounding box center [318, 201] width 50 height 10
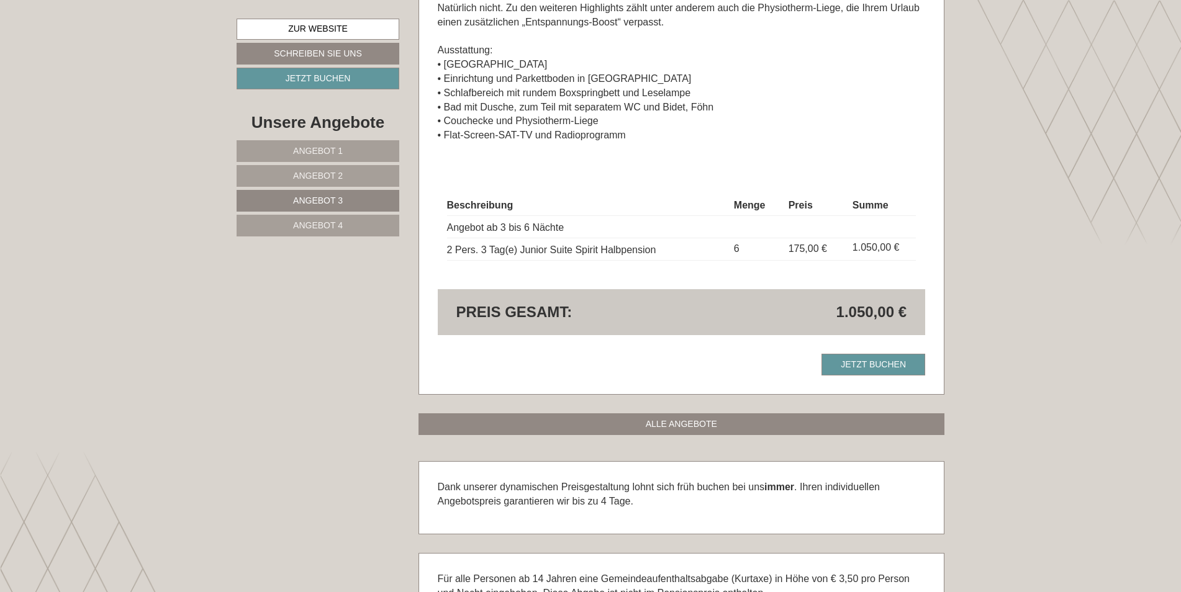
scroll to position [1301, 0]
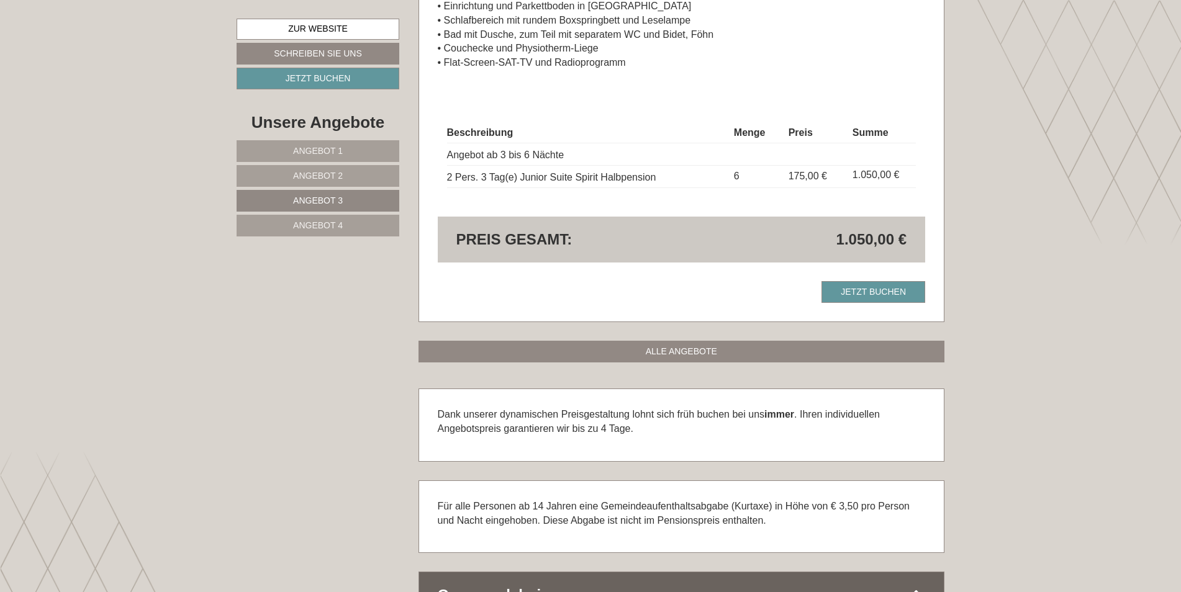
click at [322, 225] on span "Angebot 4" at bounding box center [318, 225] width 50 height 10
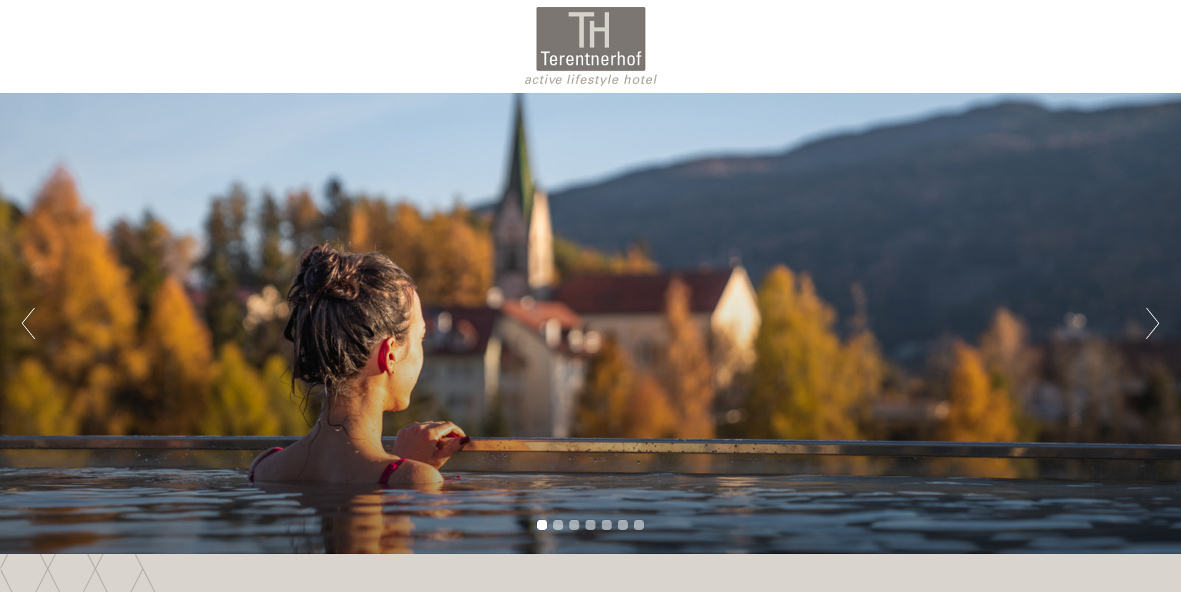
click at [1157, 320] on button "Next" at bounding box center [1152, 323] width 13 height 31
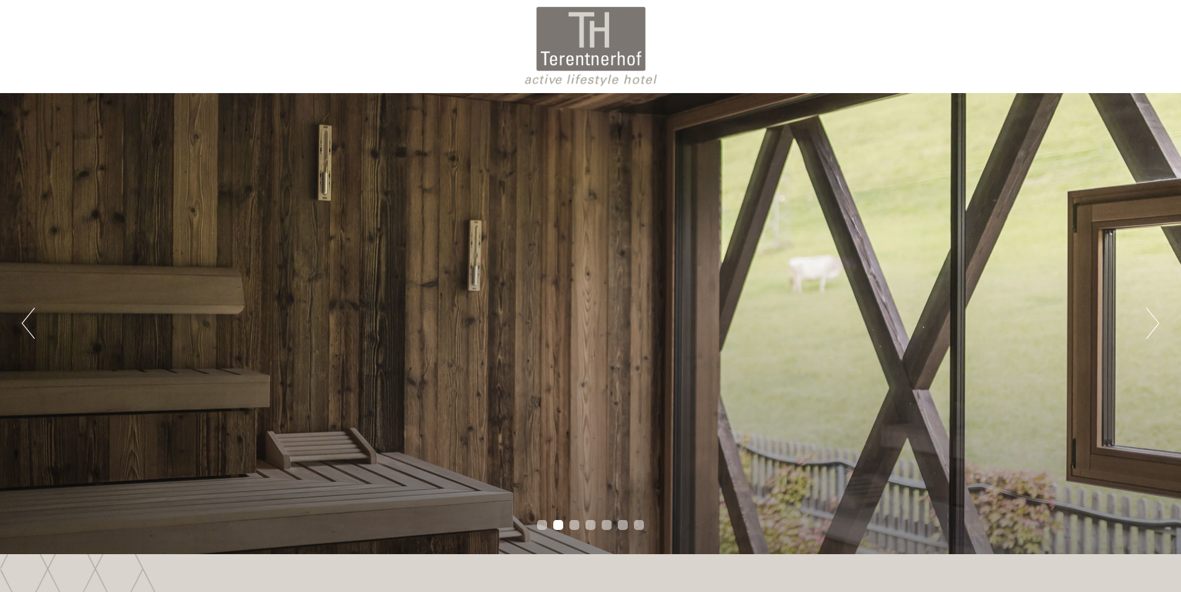
click at [1157, 320] on button "Next" at bounding box center [1152, 323] width 13 height 31
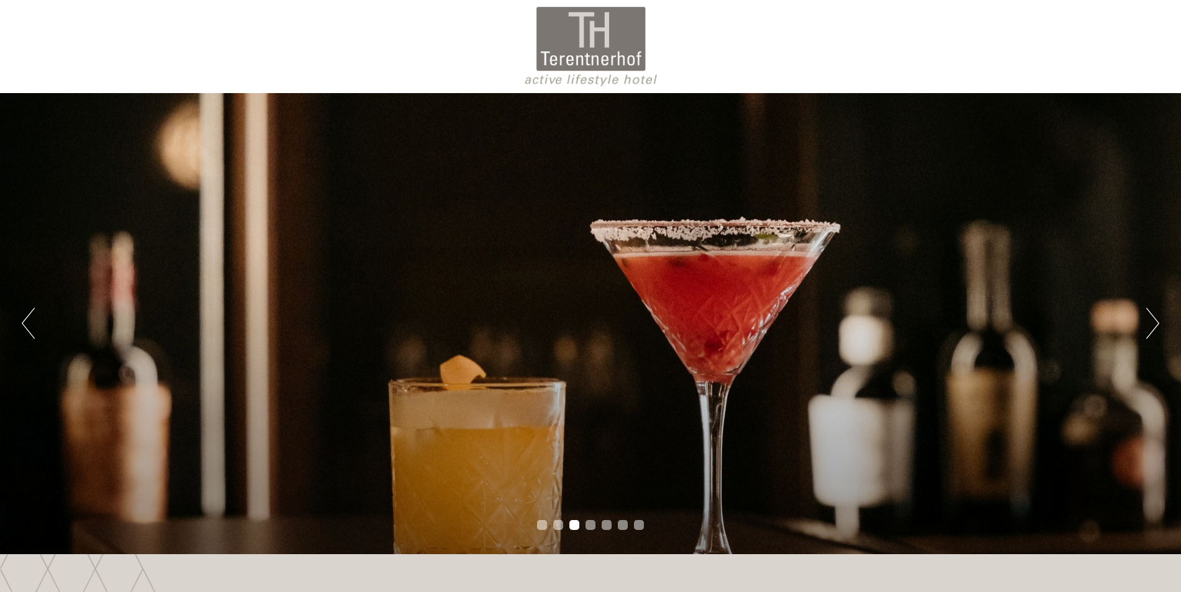
click at [1157, 320] on button "Next" at bounding box center [1152, 323] width 13 height 31
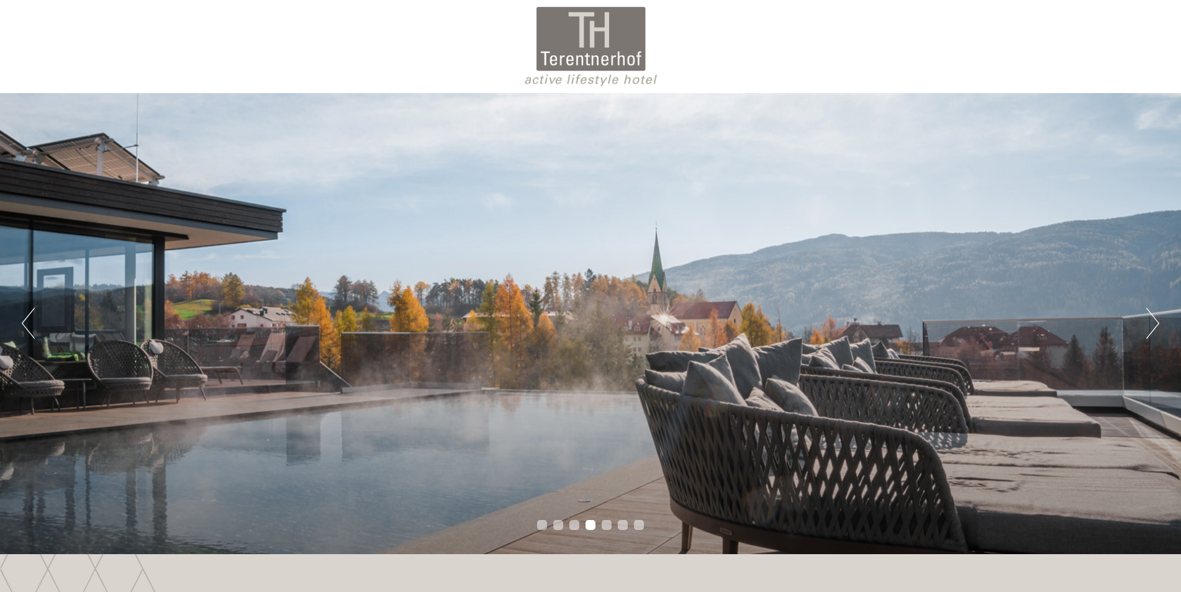
click at [1157, 320] on button "Next" at bounding box center [1152, 323] width 13 height 31
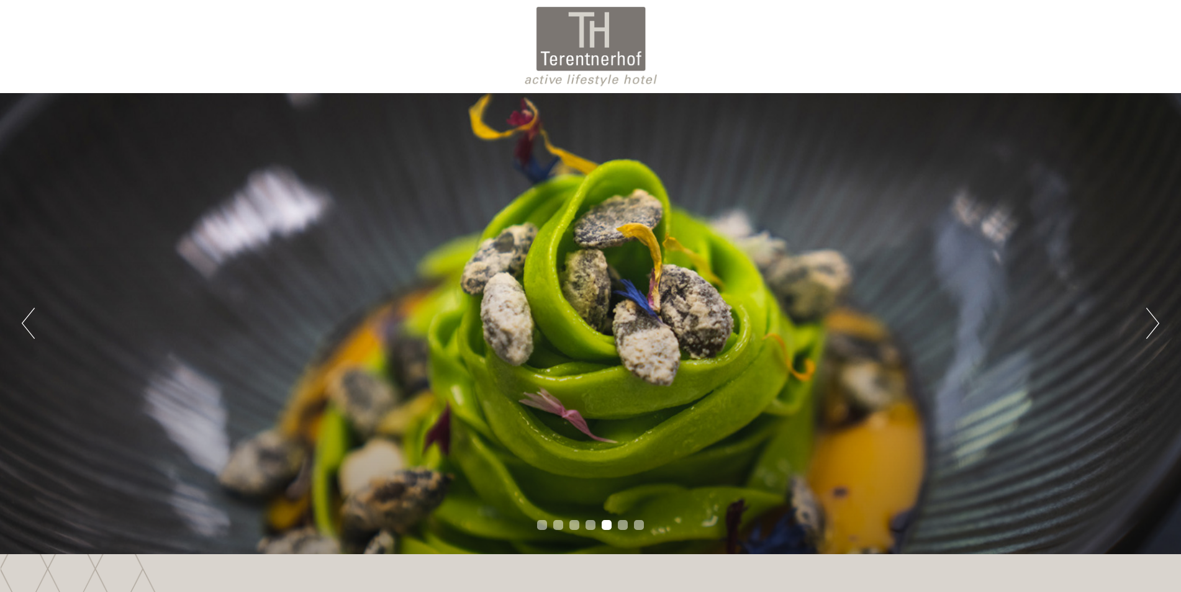
click at [1157, 320] on button "Next" at bounding box center [1152, 323] width 13 height 31
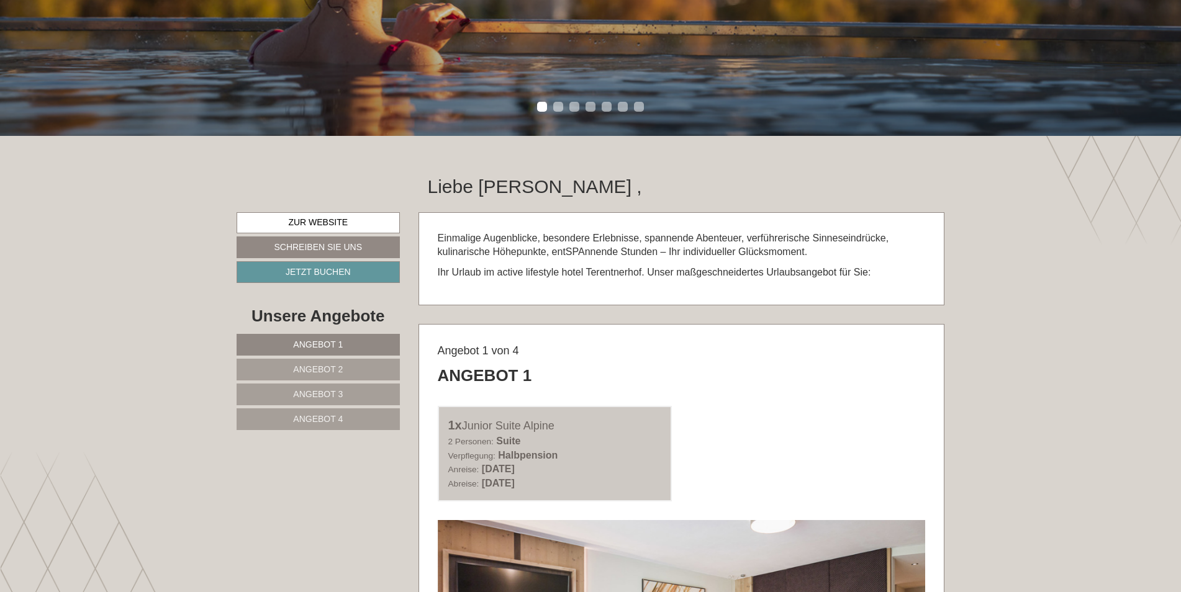
scroll to position [434, 0]
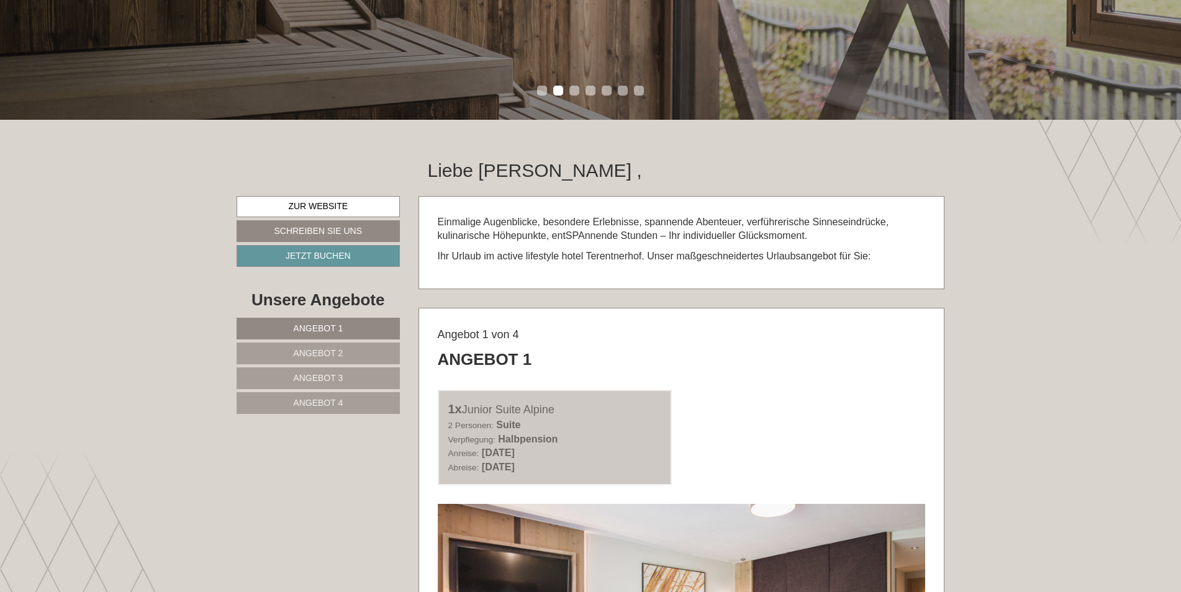
click at [344, 354] on link "Angebot 2" at bounding box center [317, 354] width 163 height 22
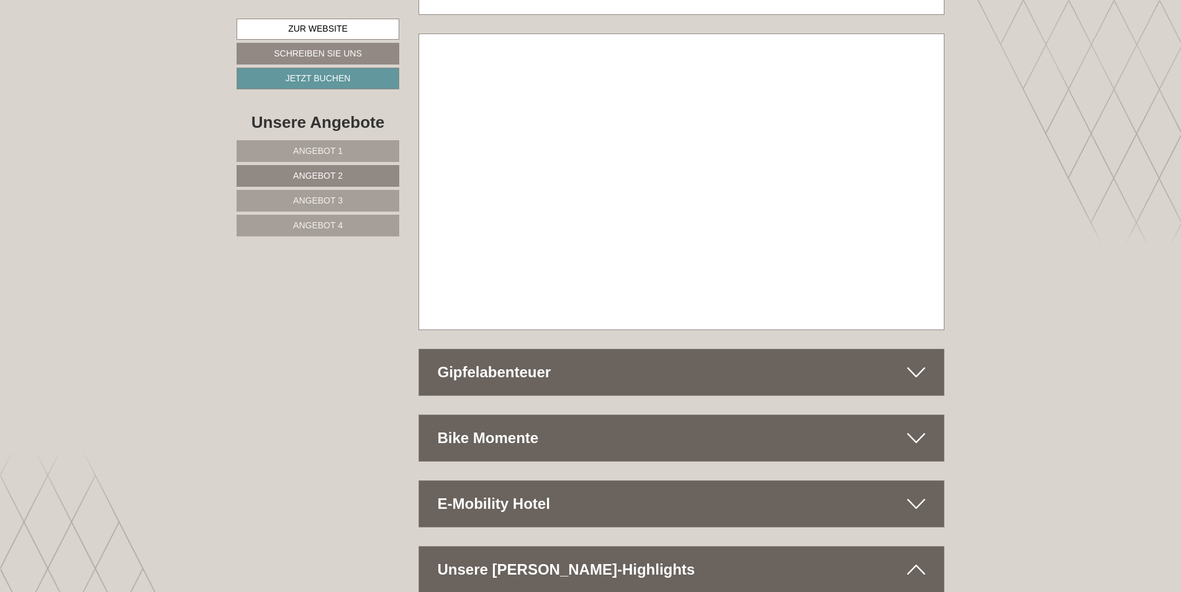
scroll to position [4529, 0]
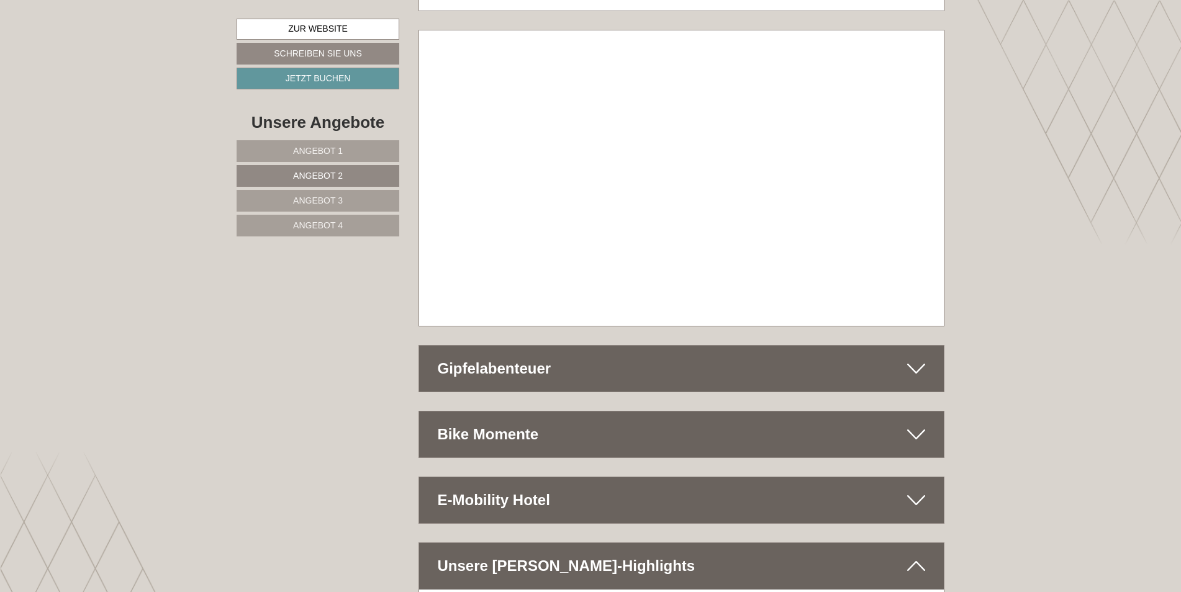
click at [318, 149] on span "Angebot 1" at bounding box center [318, 151] width 50 height 10
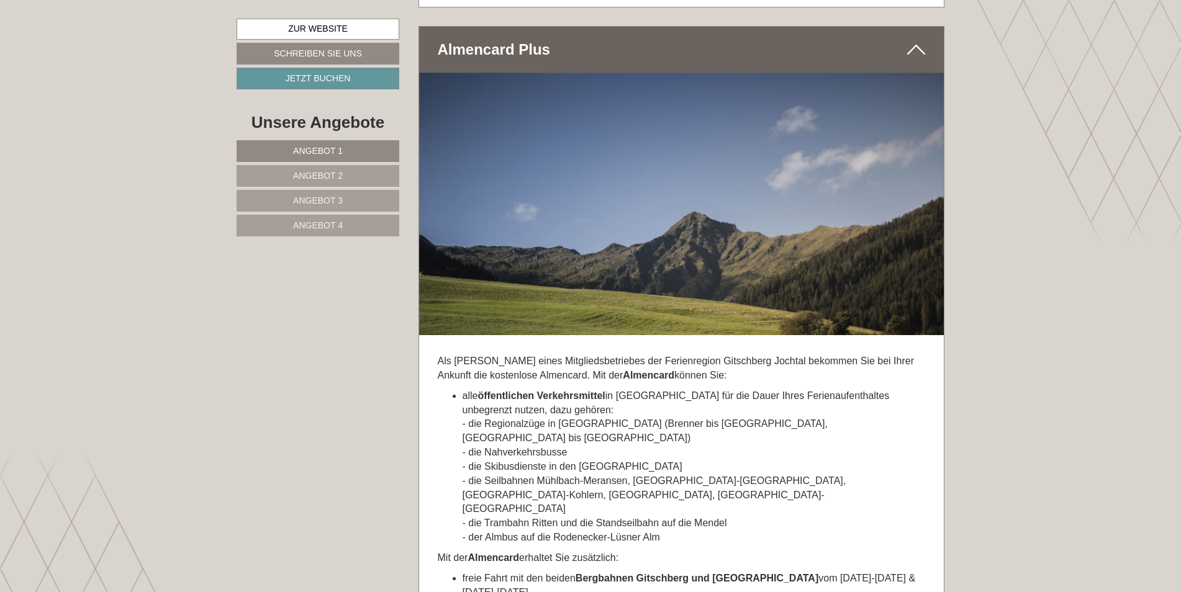
scroll to position [3908, 0]
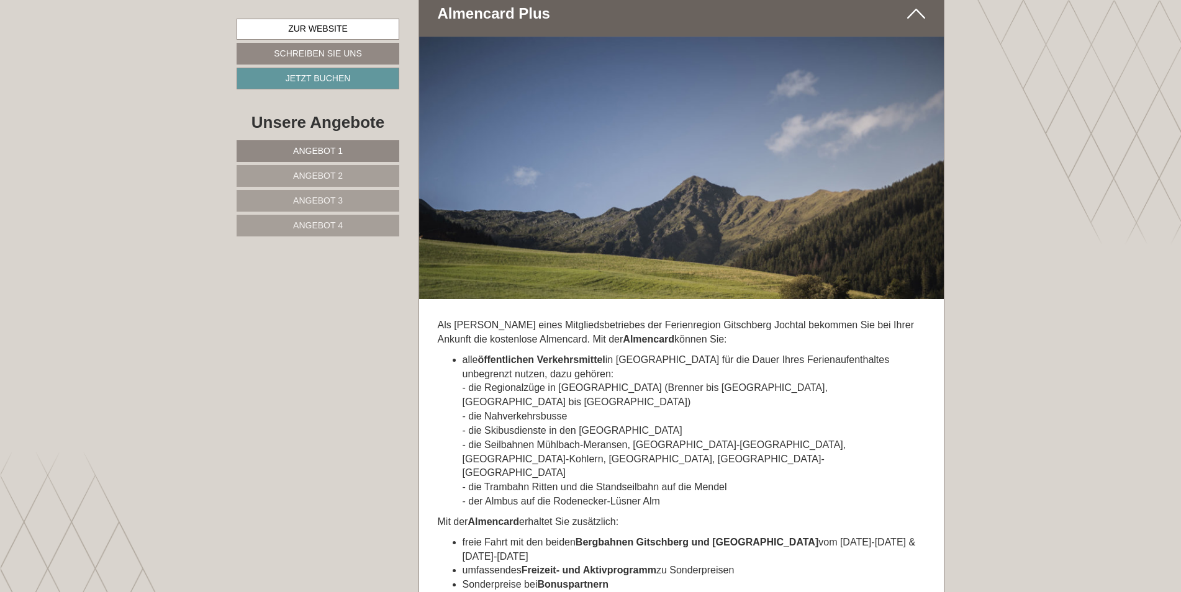
click at [314, 199] on span "Angebot 3" at bounding box center [318, 201] width 50 height 10
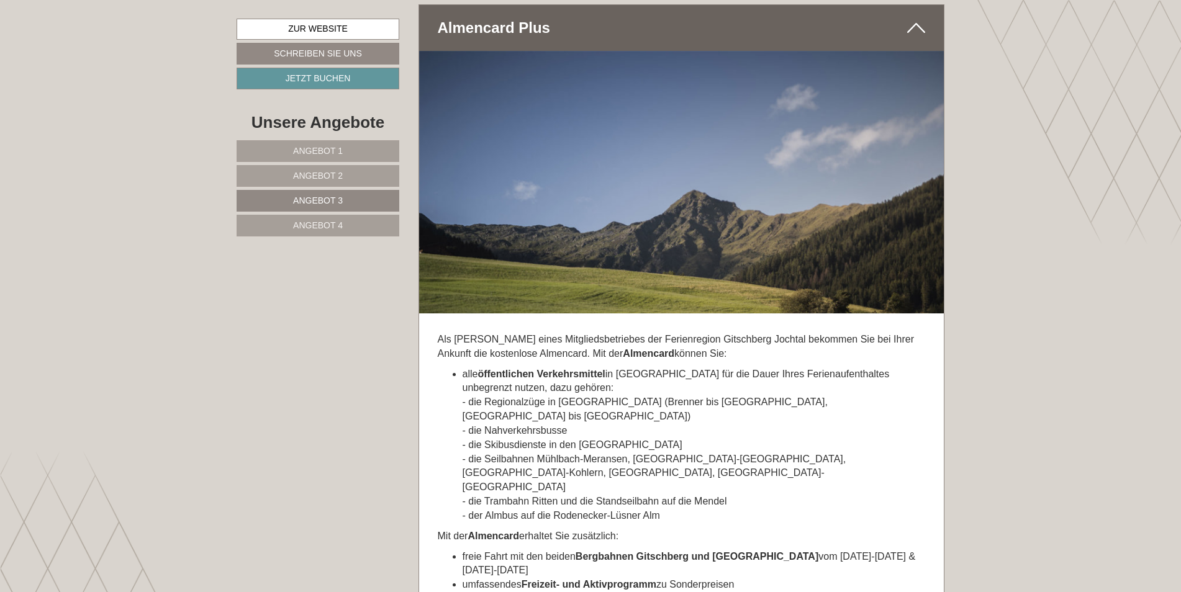
scroll to position [742, 0]
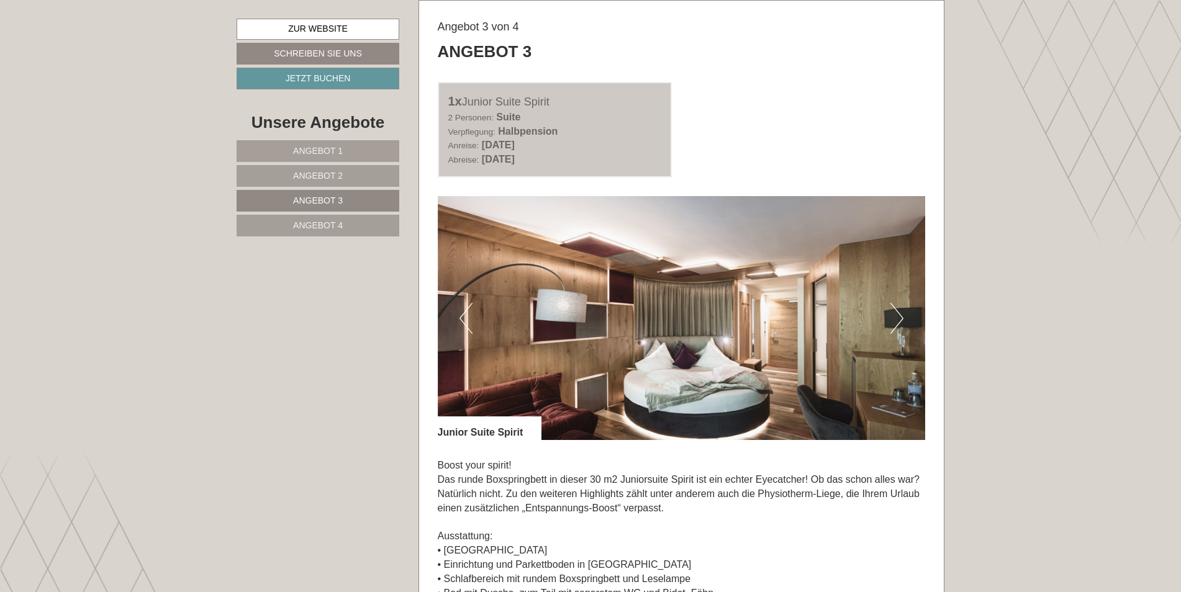
click at [320, 174] on span "Angebot 2" at bounding box center [318, 176] width 50 height 10
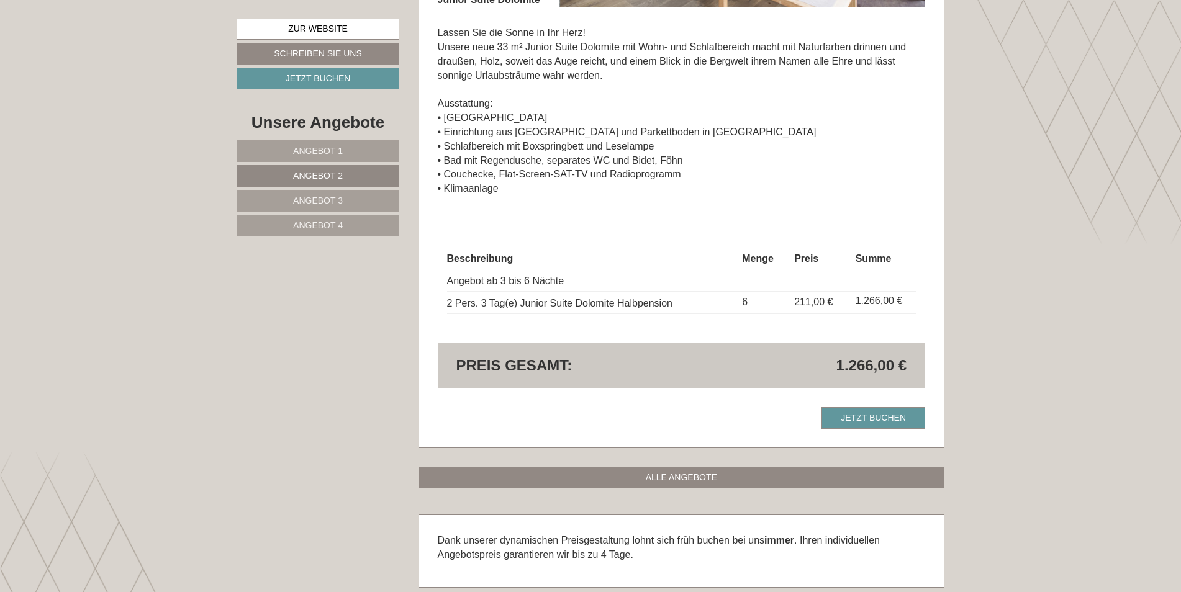
scroll to position [1177, 0]
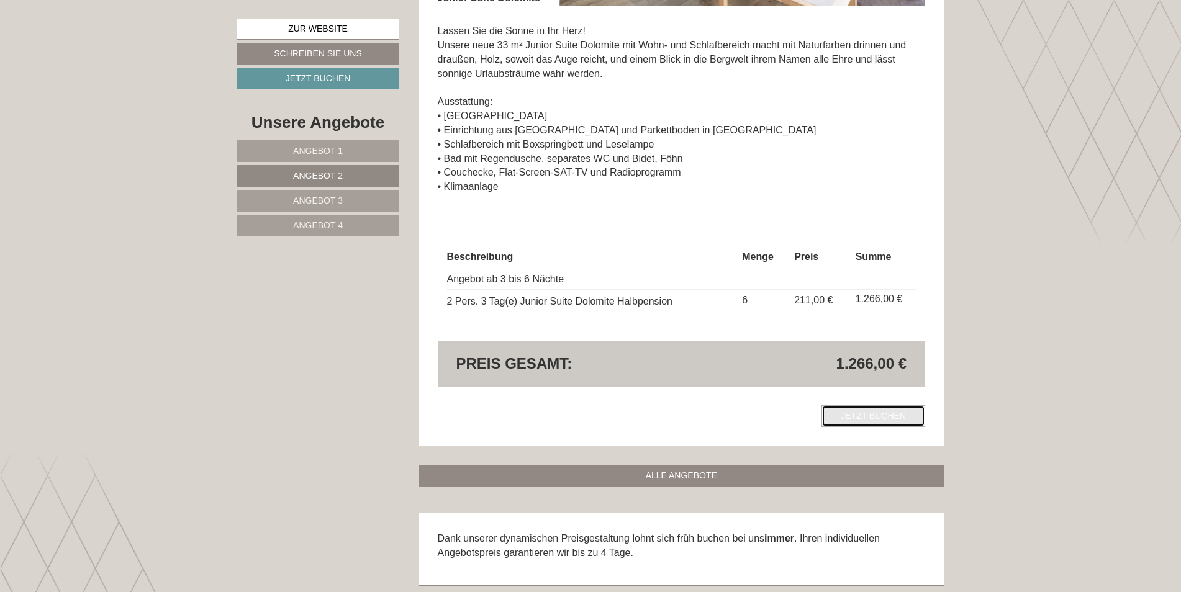
click at [873, 418] on link "Jetzt buchen" at bounding box center [873, 416] width 104 height 22
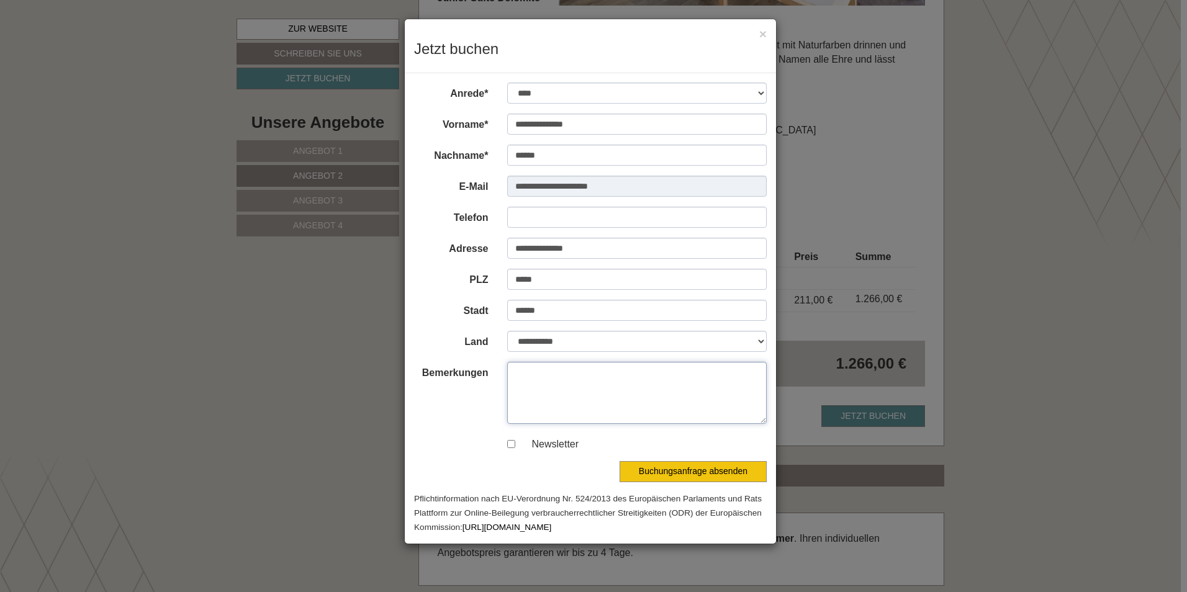
click at [533, 373] on textarea "Bemerkungen" at bounding box center [637, 393] width 260 height 62
type textarea "*"
drag, startPoint x: 751, startPoint y: 372, endPoint x: 765, endPoint y: 362, distance: 17.4
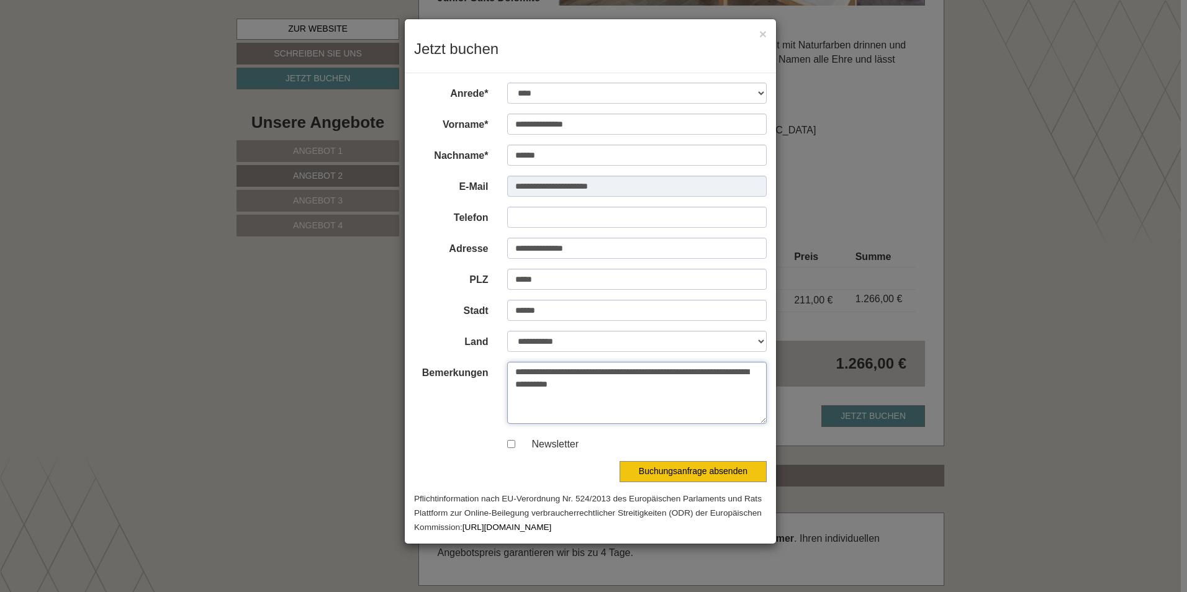
click at [752, 371] on textarea "**********" at bounding box center [637, 393] width 260 height 62
drag, startPoint x: 554, startPoint y: 384, endPoint x: 513, endPoint y: 384, distance: 40.3
click at [513, 384] on textarea "**********" at bounding box center [637, 393] width 260 height 62
click at [758, 374] on textarea "**********" at bounding box center [637, 393] width 260 height 62
click at [519, 400] on textarea "**********" at bounding box center [637, 393] width 260 height 62
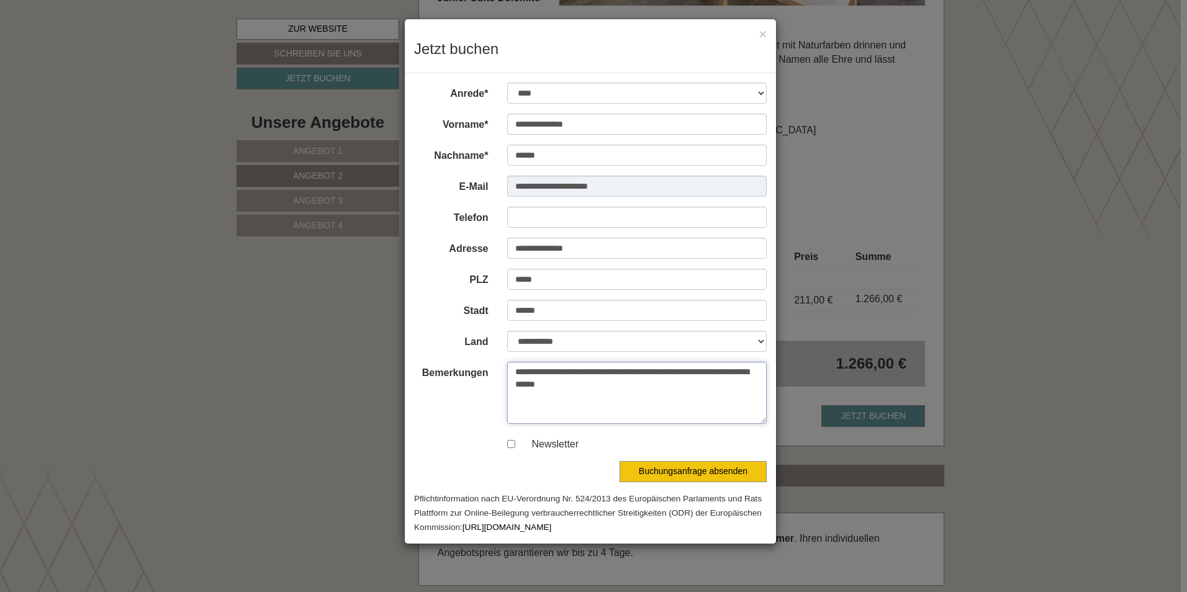
click at [620, 386] on textarea "**********" at bounding box center [637, 393] width 260 height 62
click at [516, 371] on textarea "**********" at bounding box center [637, 393] width 260 height 62
click at [758, 370] on textarea "**********" at bounding box center [637, 393] width 260 height 62
click at [583, 371] on textarea "**********" at bounding box center [637, 393] width 260 height 62
click at [673, 372] on textarea "**********" at bounding box center [637, 393] width 260 height 62
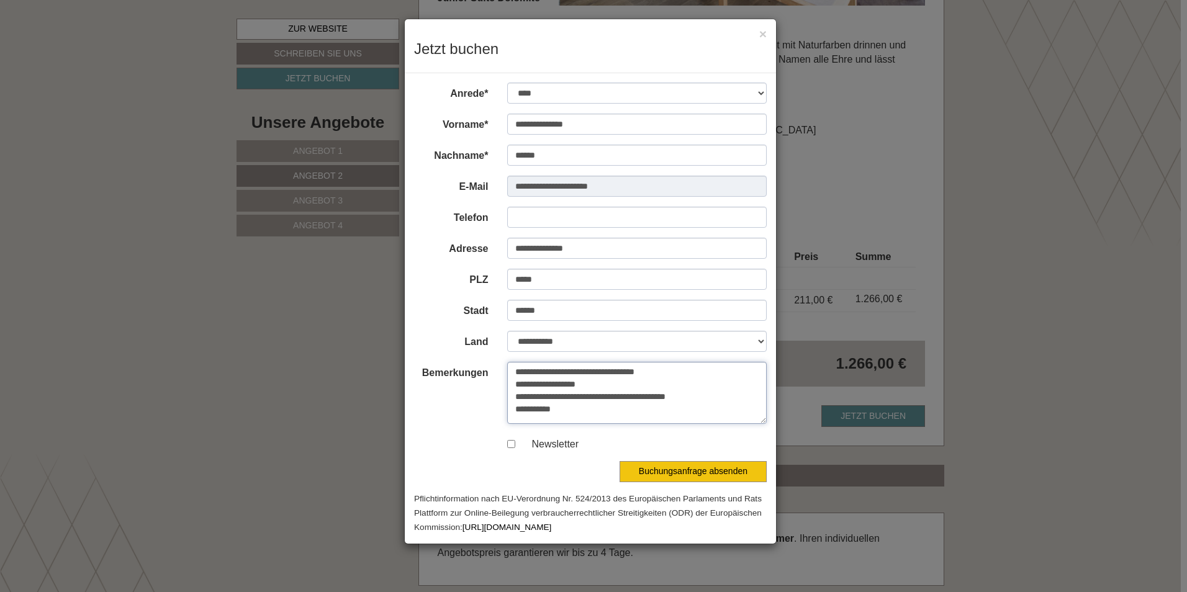
type textarea "**********"
drag, startPoint x: 585, startPoint y: 45, endPoint x: 695, endPoint y: 45, distance: 110.5
click at [695, 45] on h3 "Jetzt buchen" at bounding box center [590, 49] width 353 height 16
click at [690, 470] on button "Buchungsanfrage absenden" at bounding box center [692, 471] width 147 height 21
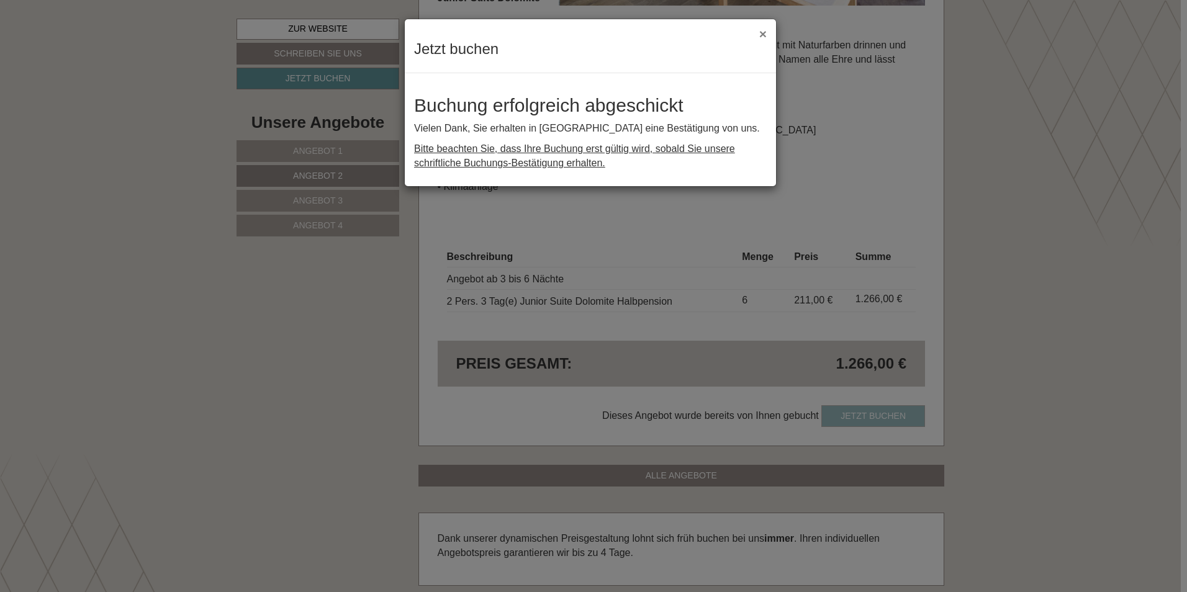
click at [765, 34] on button "×" at bounding box center [762, 33] width 7 height 13
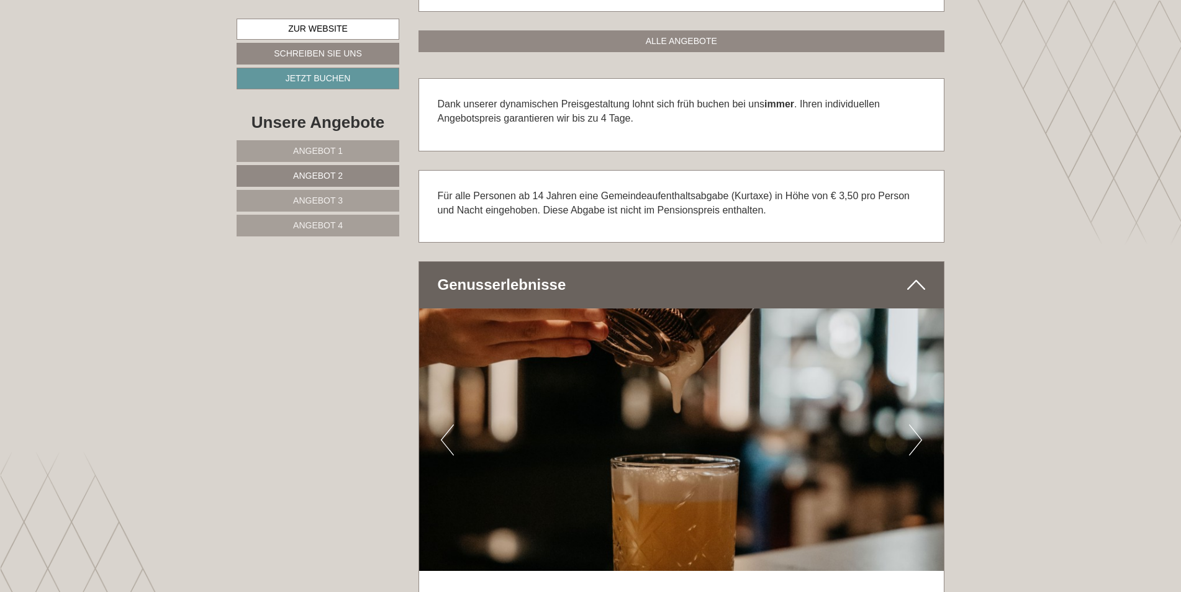
scroll to position [1239, 0]
